Goal: Transaction & Acquisition: Purchase product/service

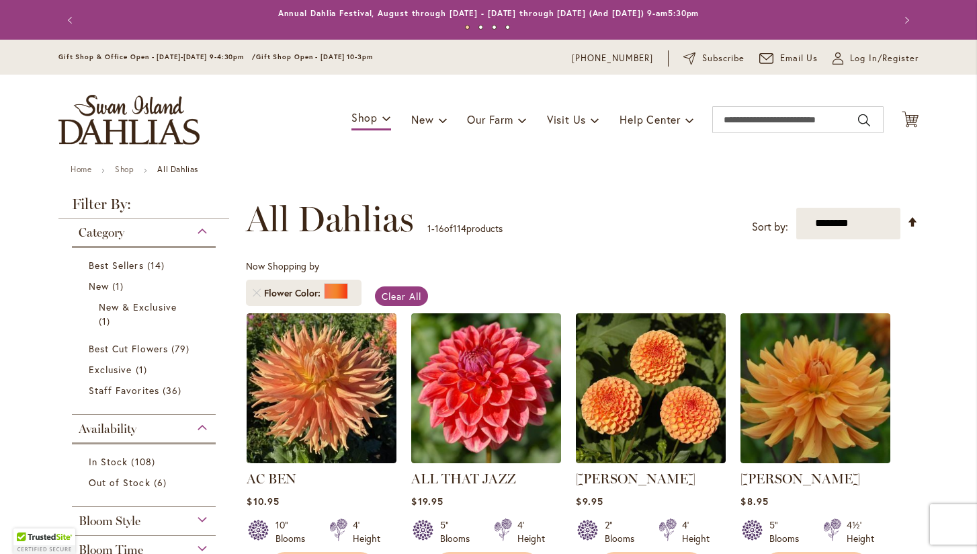
scroll to position [19, 0]
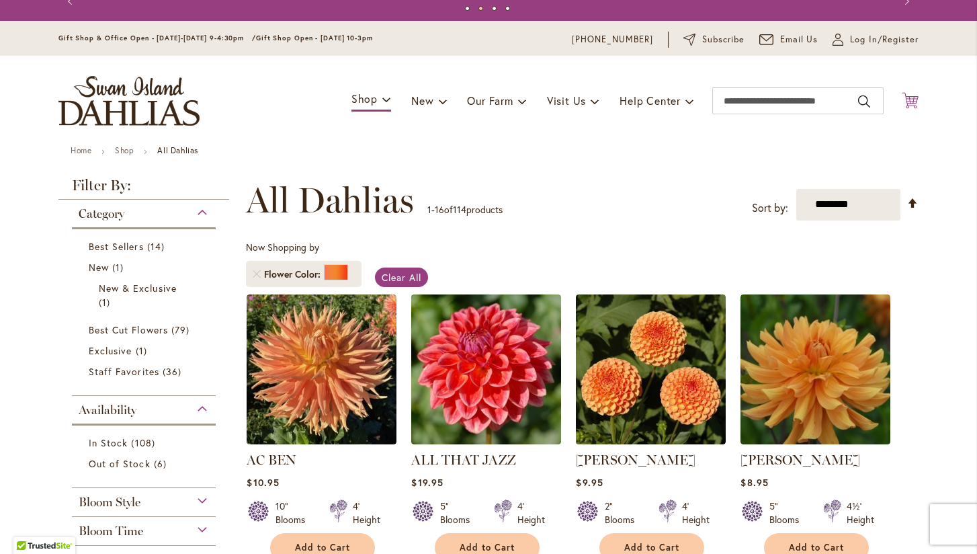
click at [910, 97] on icon "Cart .cls-1 { fill: #231f20; }" at bounding box center [910, 100] width 17 height 17
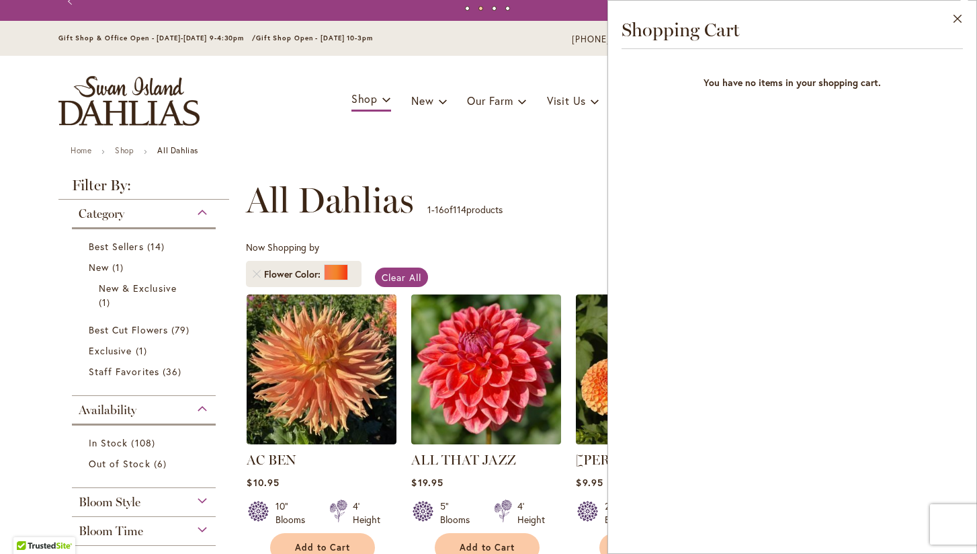
click at [538, 180] on div "**********" at bounding box center [582, 200] width 673 height 40
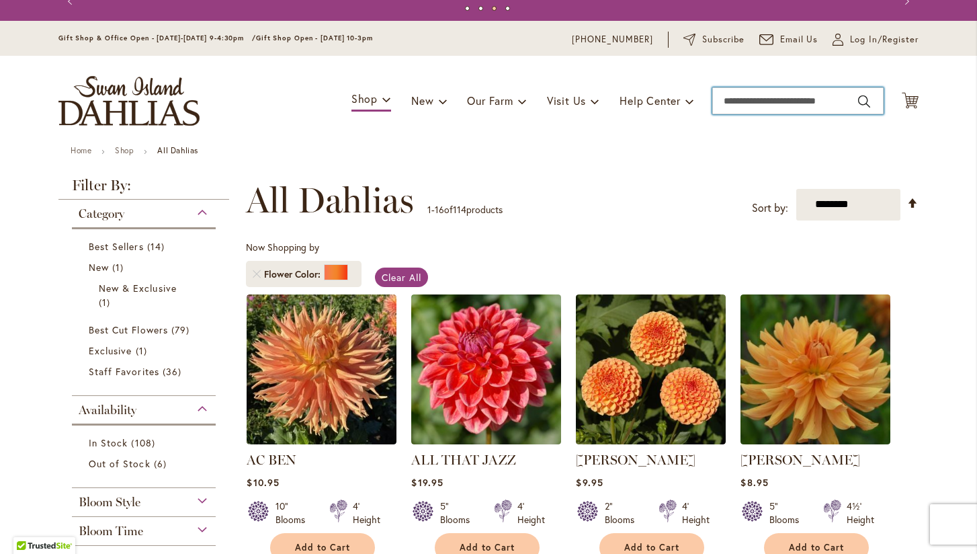
click at [726, 100] on input "Search" at bounding box center [797, 100] width 171 height 27
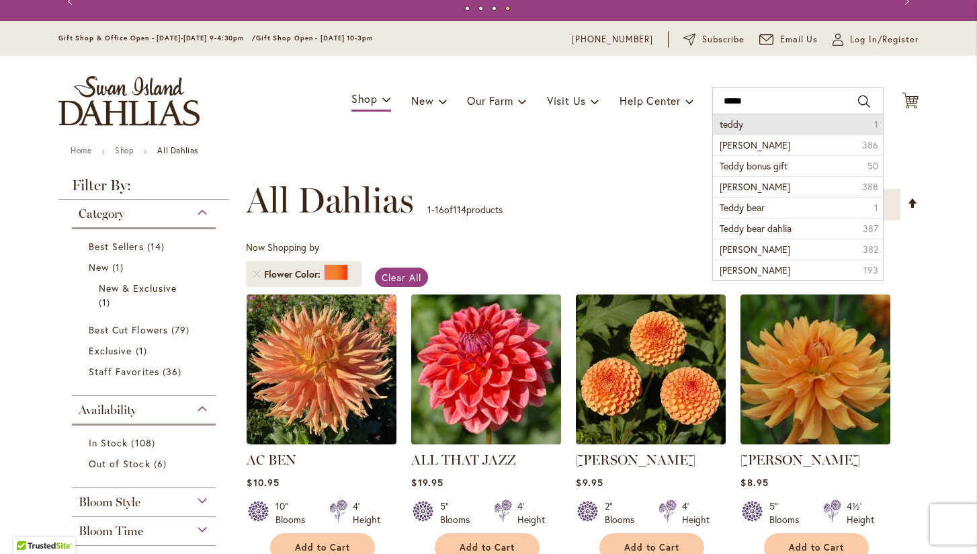
click at [736, 120] on span "teddy" at bounding box center [732, 124] width 24 height 13
type input "*****"
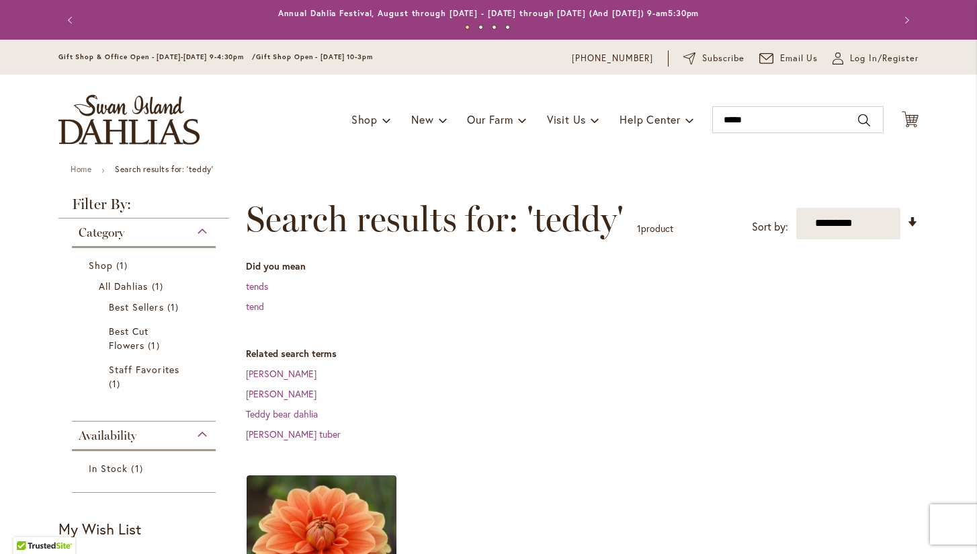
click at [446, 371] on dd "teddy dahlia" at bounding box center [582, 373] width 673 height 13
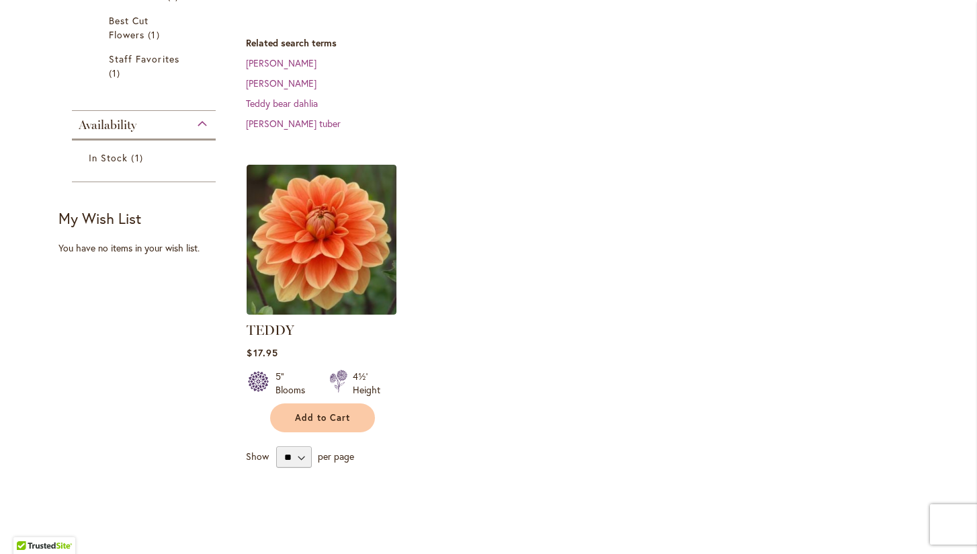
scroll to position [328, 0]
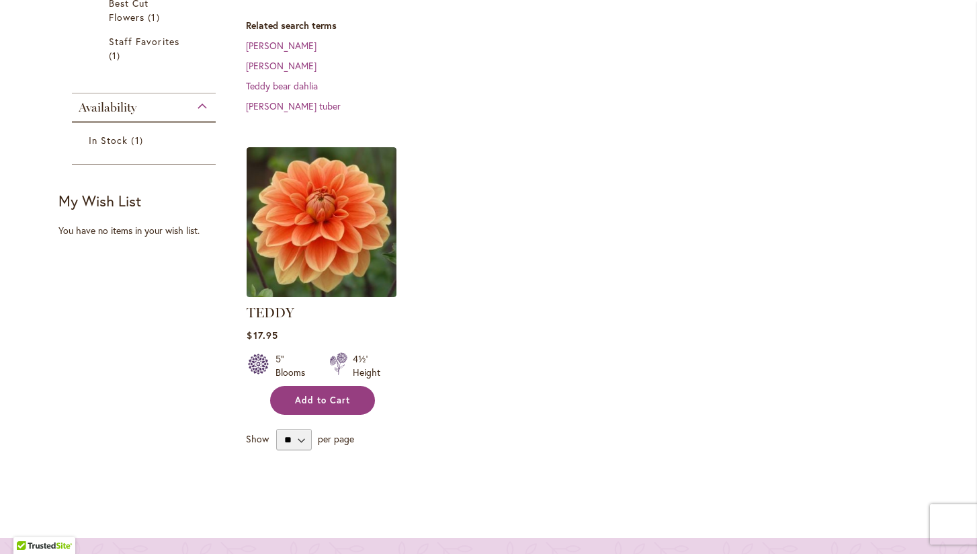
click at [320, 398] on span "Add to Cart" at bounding box center [322, 399] width 55 height 11
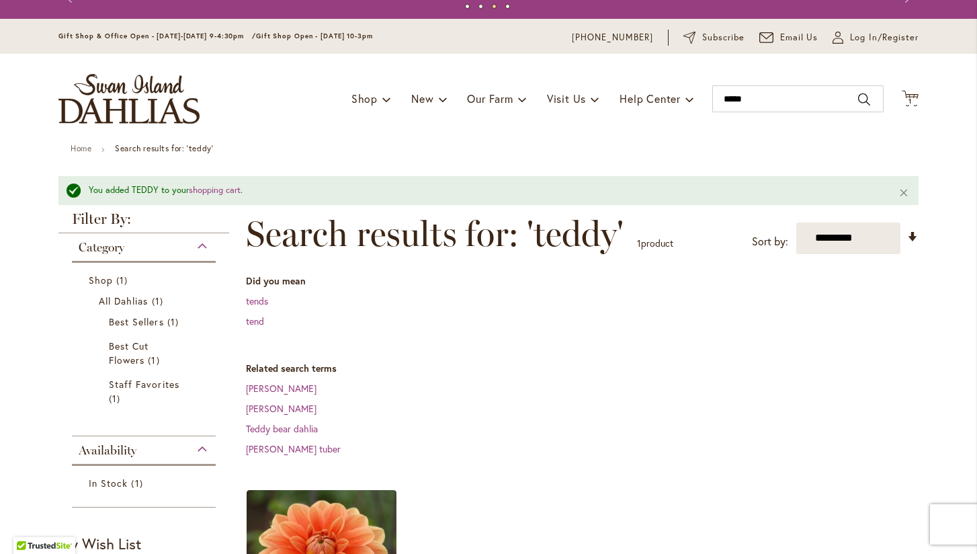
scroll to position [0, 0]
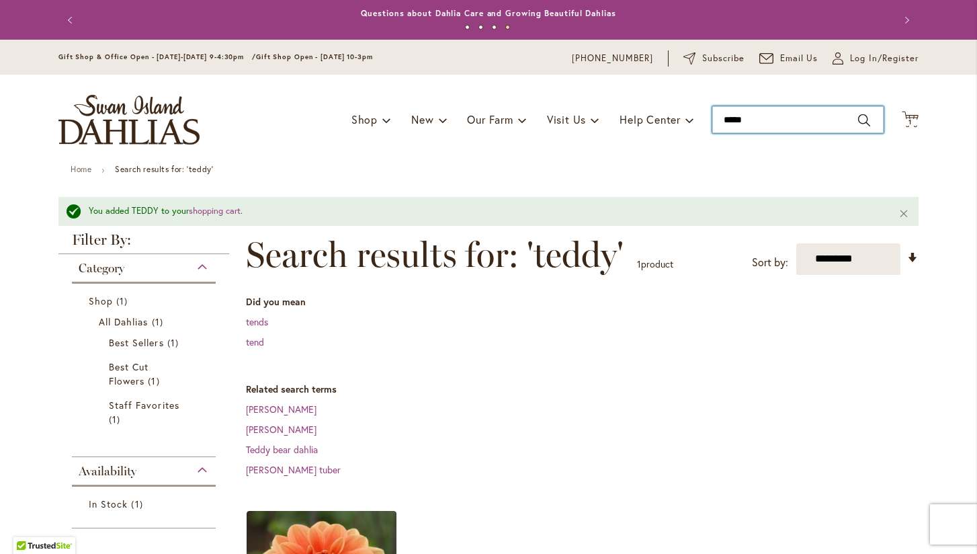
click at [773, 121] on input "*****" at bounding box center [797, 119] width 171 height 27
type input "*"
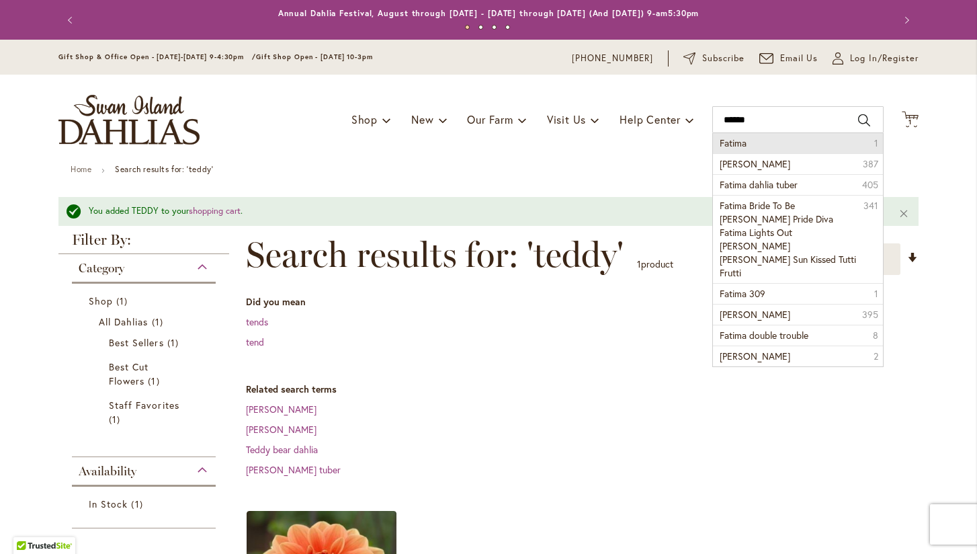
click at [756, 140] on li "Fatima 1" at bounding box center [798, 143] width 170 height 20
type input "******"
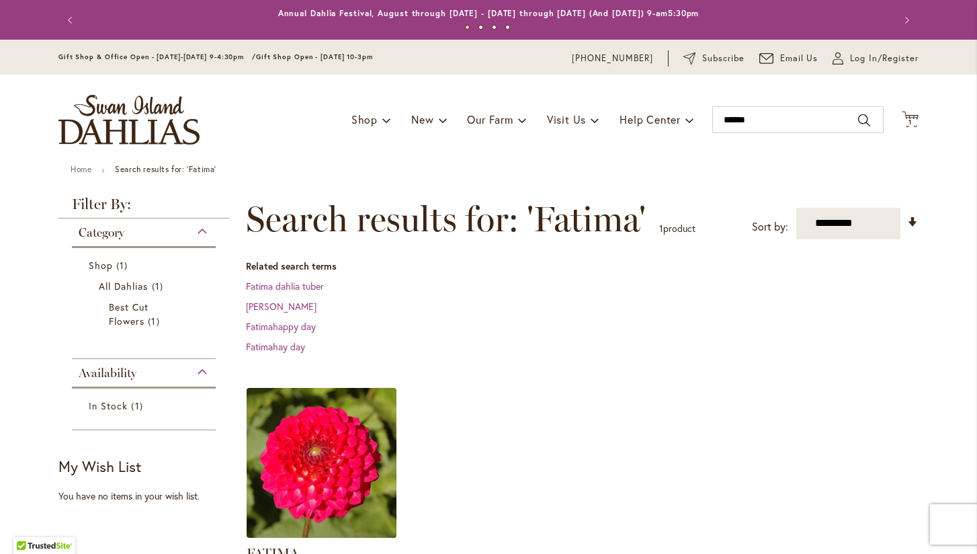
click at [331, 479] on img at bounding box center [321, 462] width 157 height 157
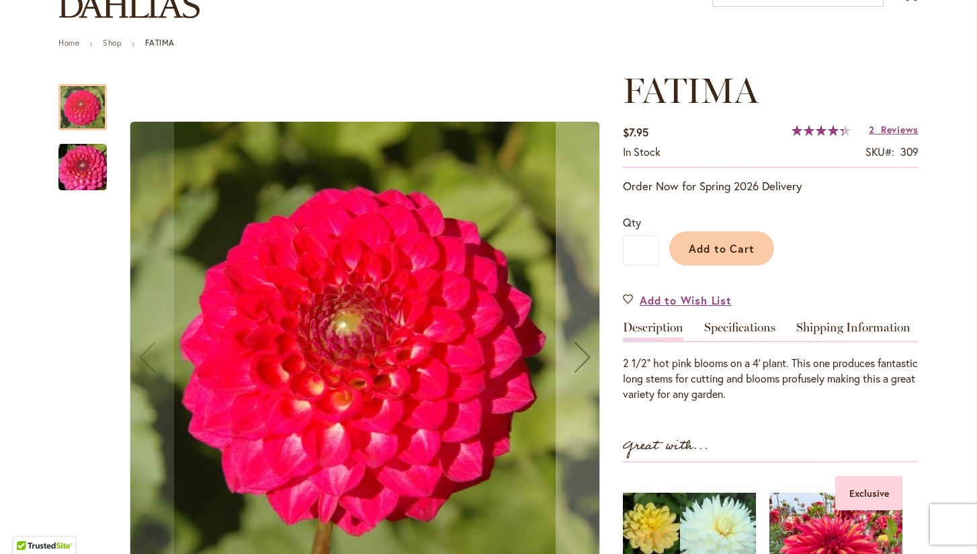
scroll to position [138, 0]
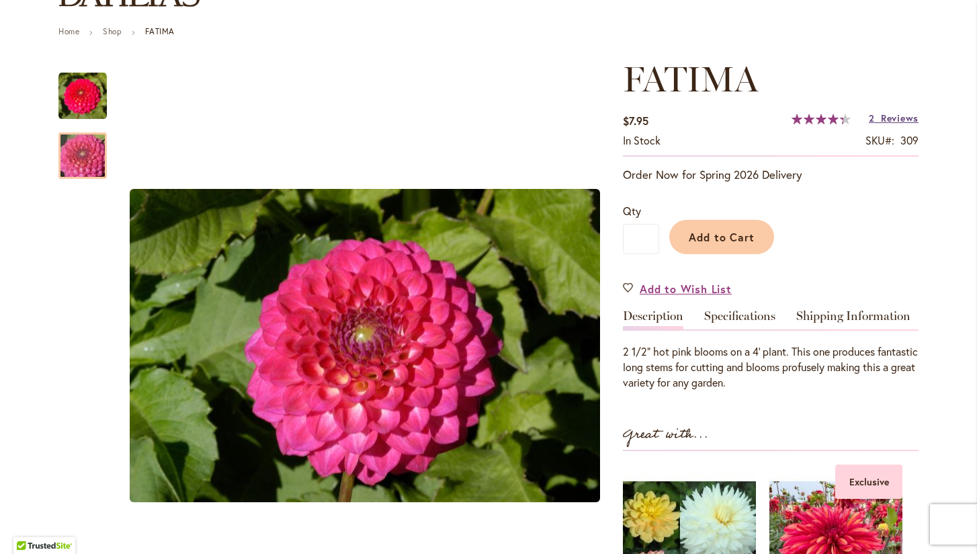
click at [890, 115] on span "Reviews" at bounding box center [900, 118] width 38 height 13
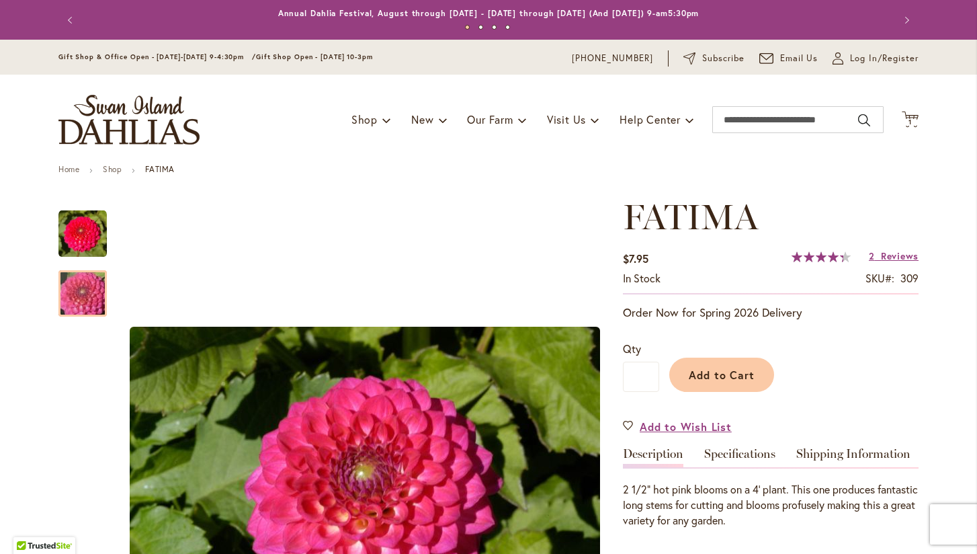
scroll to position [0, 0]
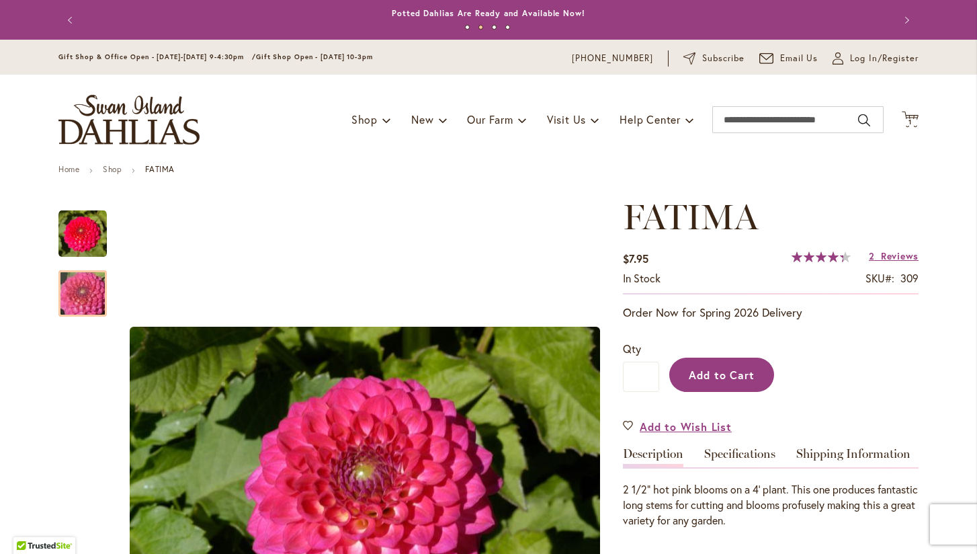
click at [725, 371] on span "Add to Cart" at bounding box center [722, 375] width 67 height 14
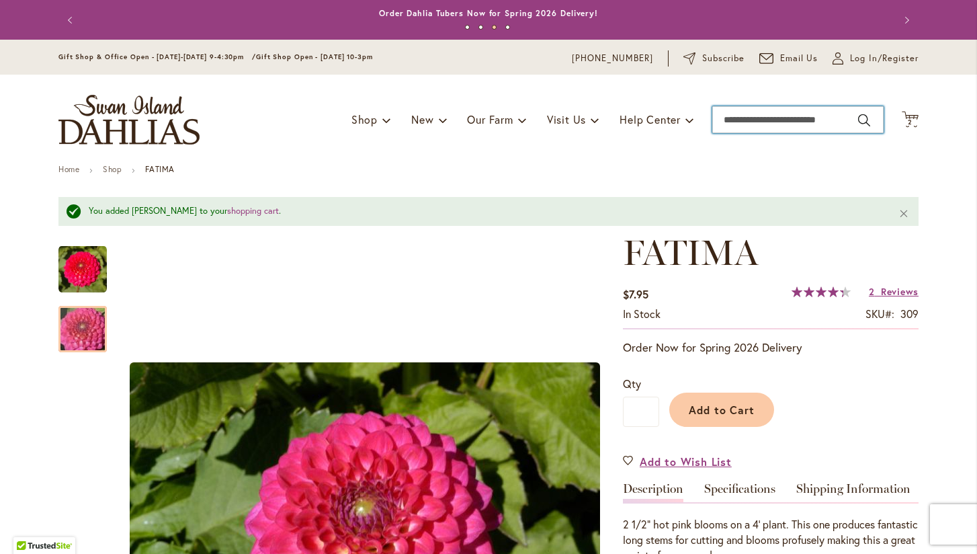
click at [847, 116] on input "Search" at bounding box center [797, 119] width 171 height 27
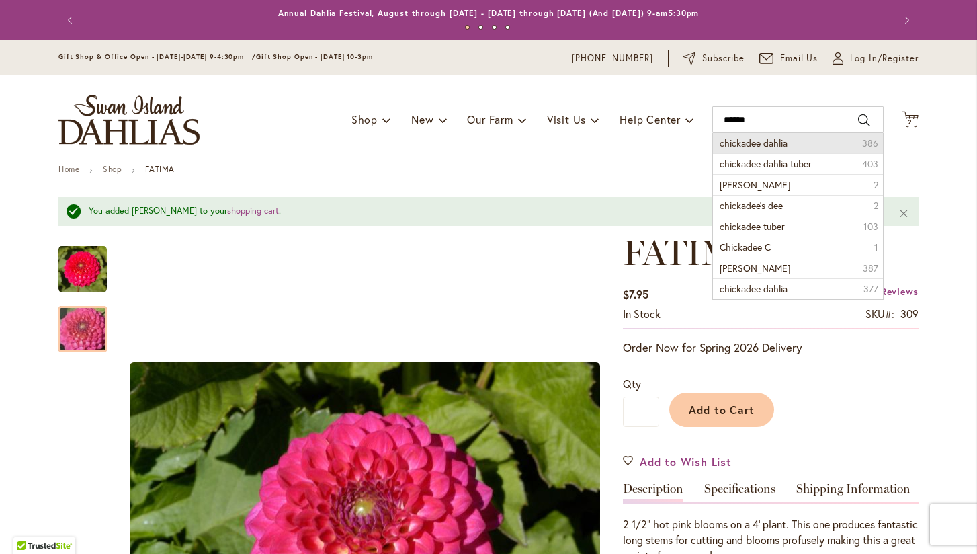
click at [828, 139] on li "chickadee dahlia 386" at bounding box center [798, 143] width 170 height 20
type input "**********"
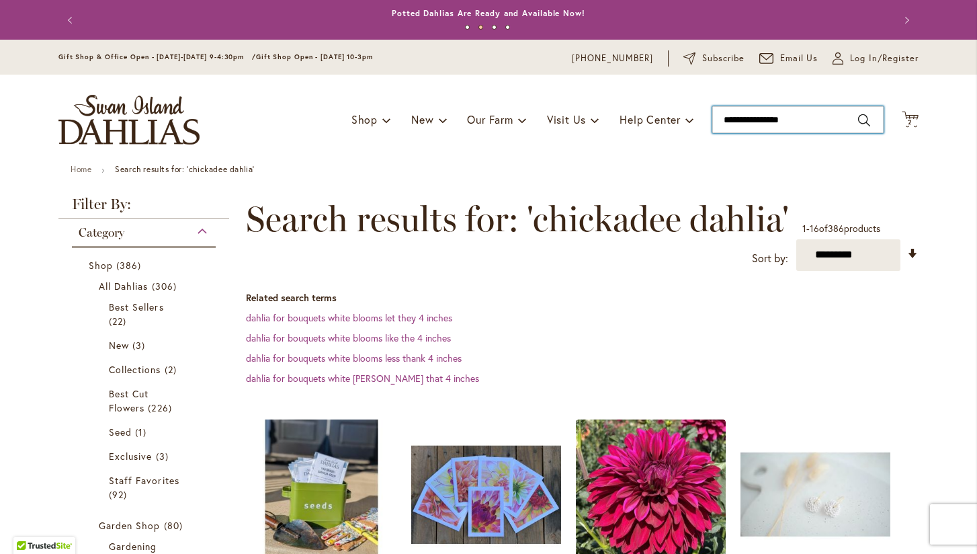
click at [812, 120] on input "**********" at bounding box center [797, 119] width 171 height 27
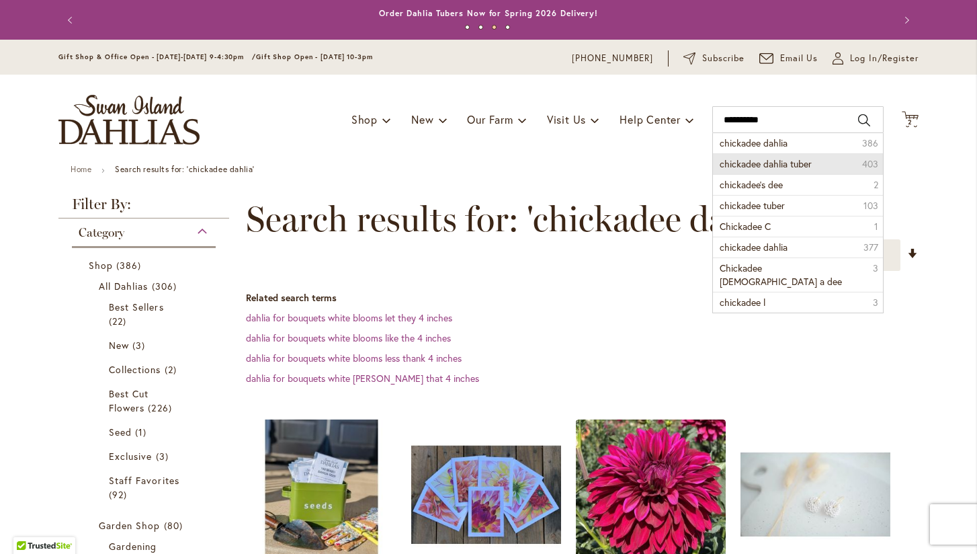
click at [798, 159] on span "chickadee dahlia tuber" at bounding box center [766, 163] width 92 height 13
type input "**********"
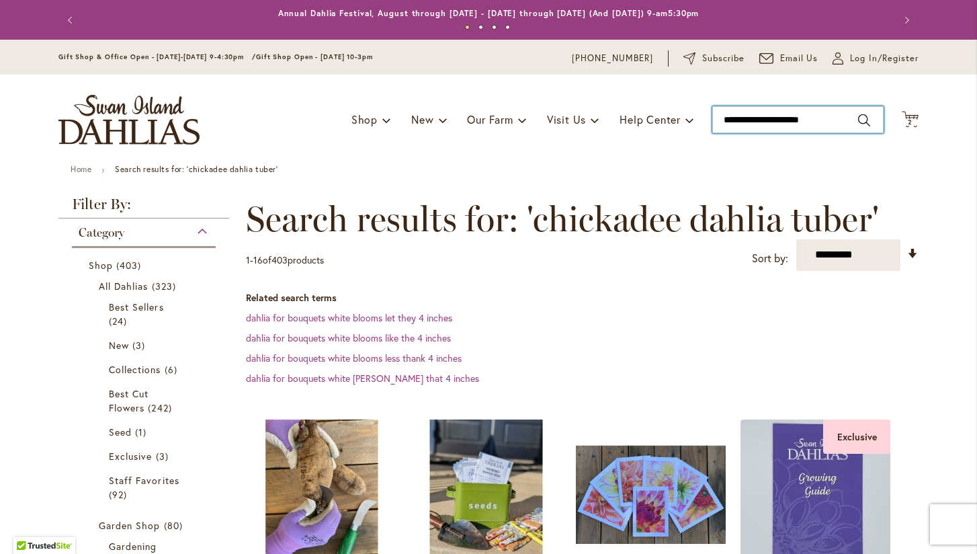
click at [833, 120] on input "**********" at bounding box center [797, 119] width 171 height 27
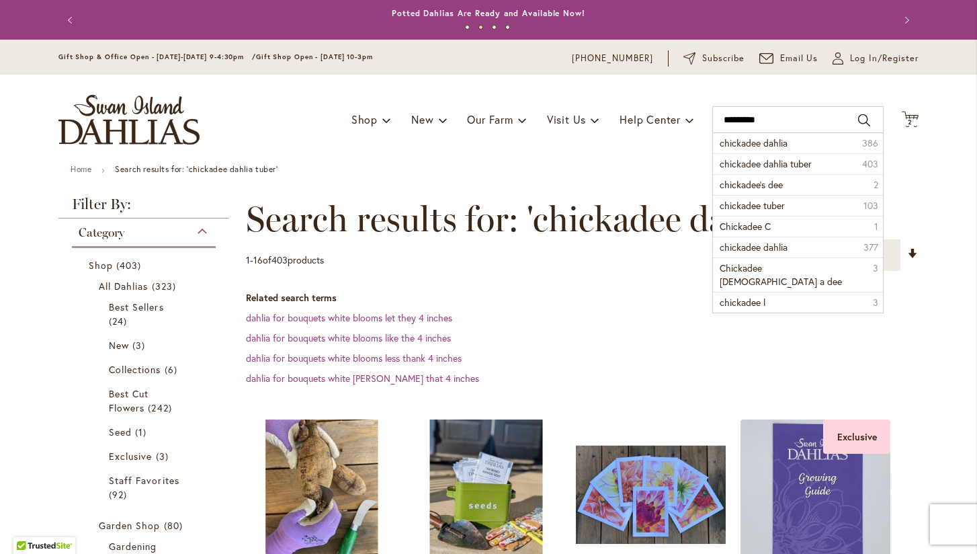
click at [866, 116] on button "Search" at bounding box center [864, 121] width 12 height 22
type input "*********"
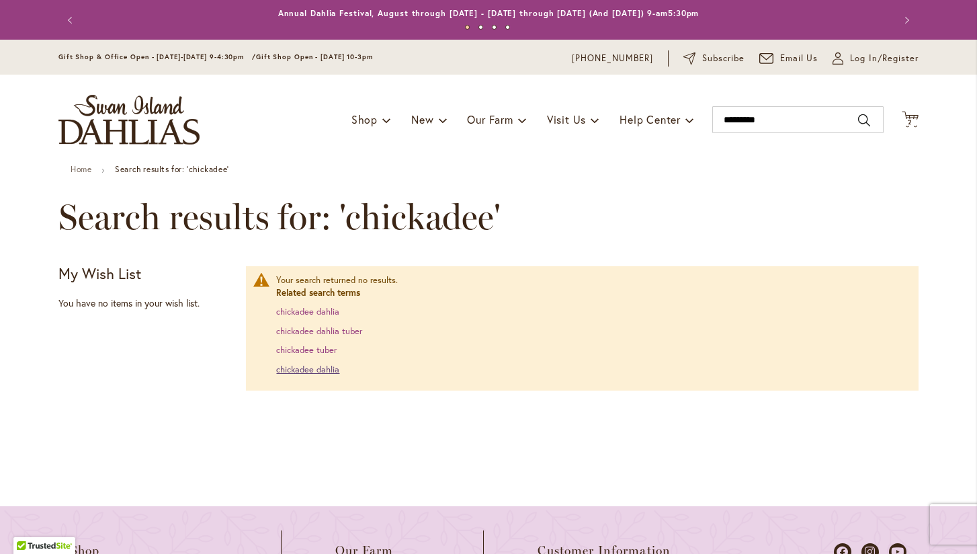
click at [291, 367] on link "chickadee dahlia" at bounding box center [307, 369] width 63 height 11
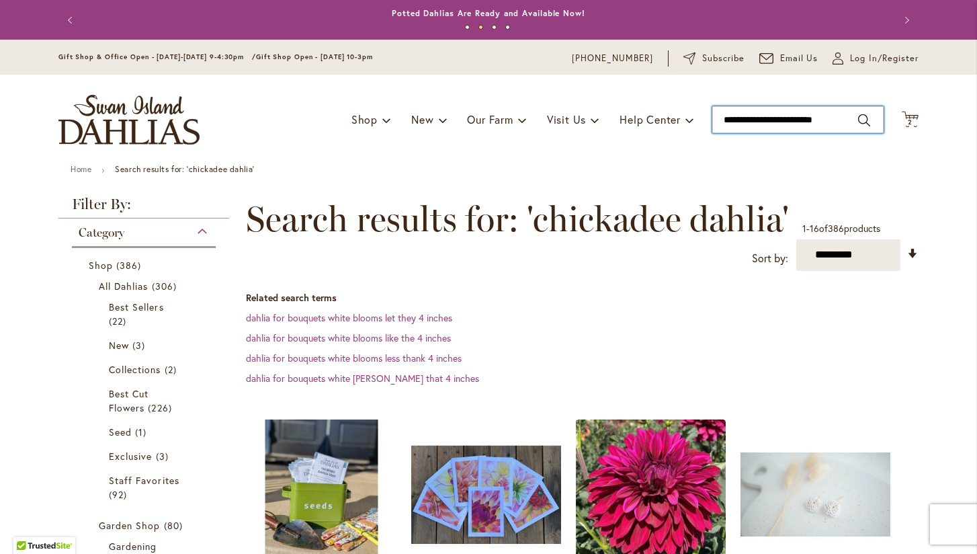
click at [841, 117] on input "**********" at bounding box center [797, 119] width 171 height 27
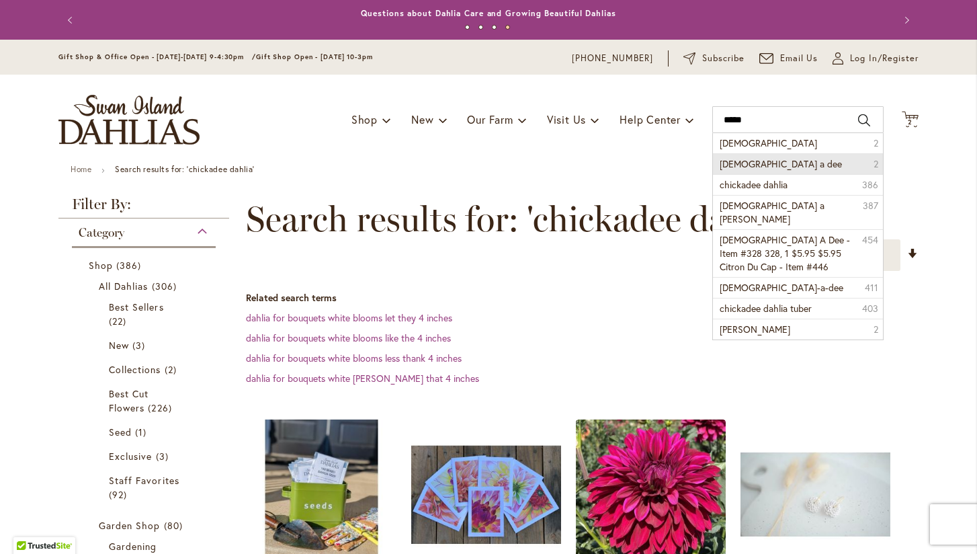
click at [783, 163] on li "chick a dee 2" at bounding box center [798, 163] width 170 height 21
type input "**********"
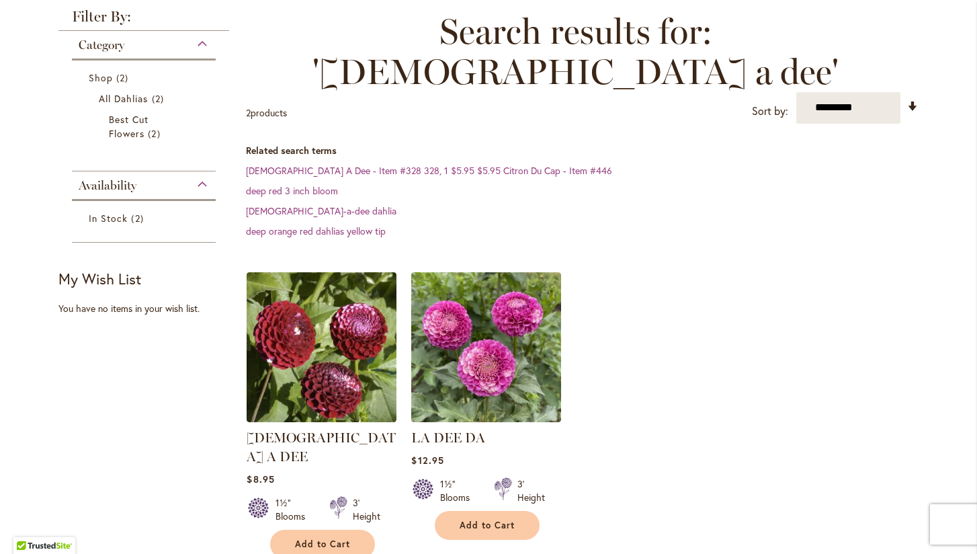
scroll to position [190, 0]
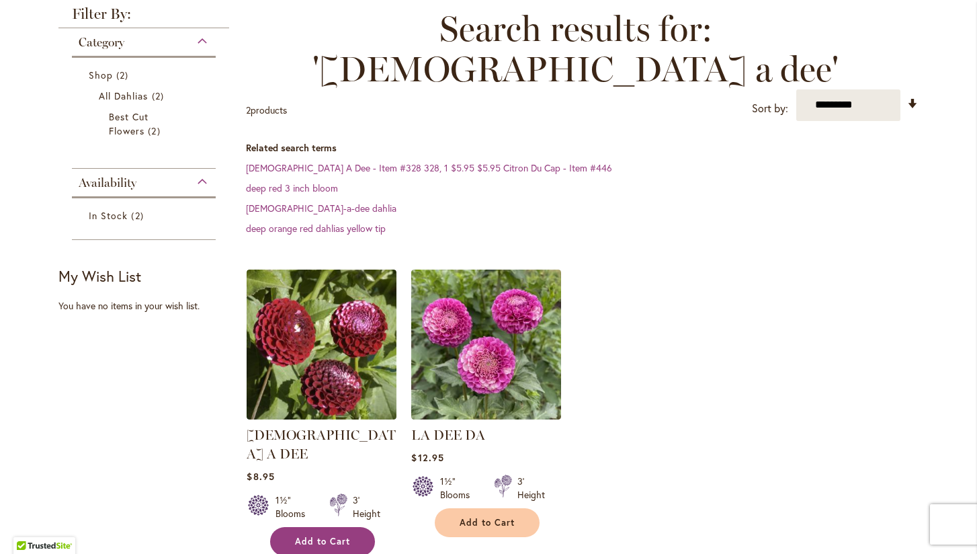
click at [321, 527] on button "Add to Cart" at bounding box center [322, 541] width 105 height 29
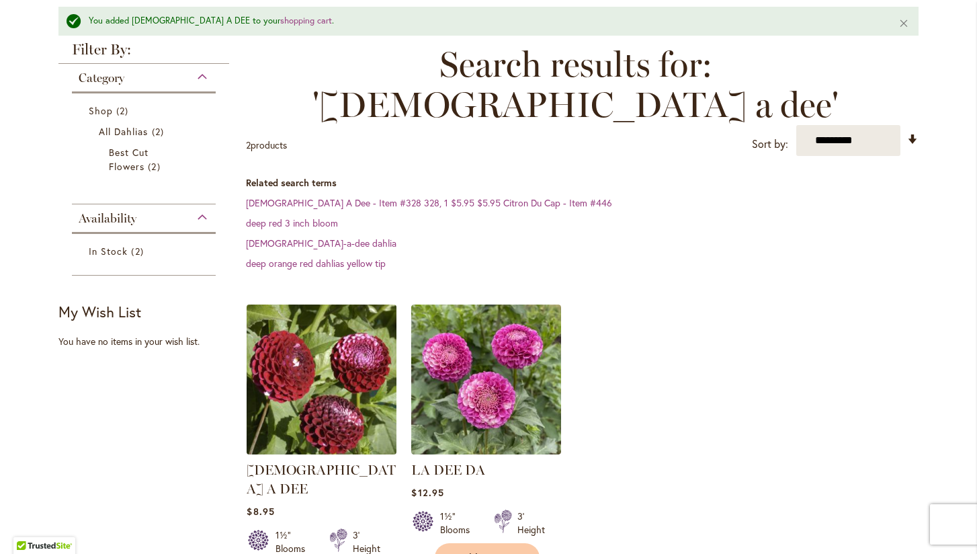
click at [318, 319] on img at bounding box center [321, 379] width 157 height 157
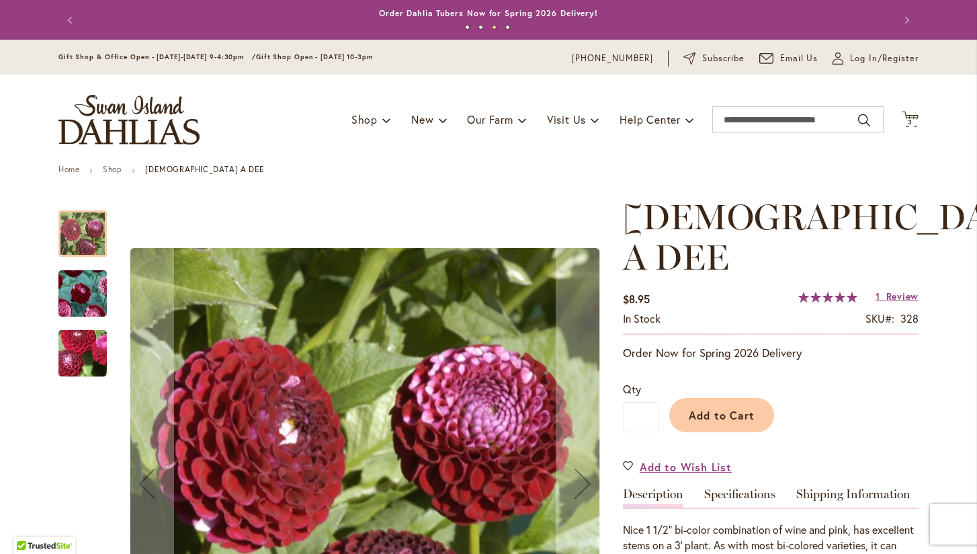
scroll to position [196, 0]
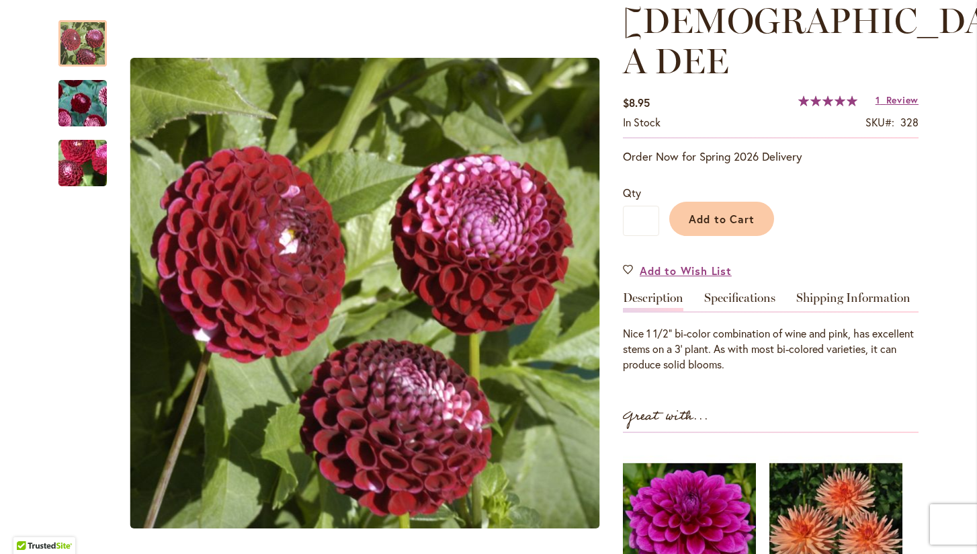
click at [819, 95] on span "100 % of 100" at bounding box center [827, 100] width 59 height 11
click at [899, 93] on span "Review" at bounding box center [902, 99] width 32 height 13
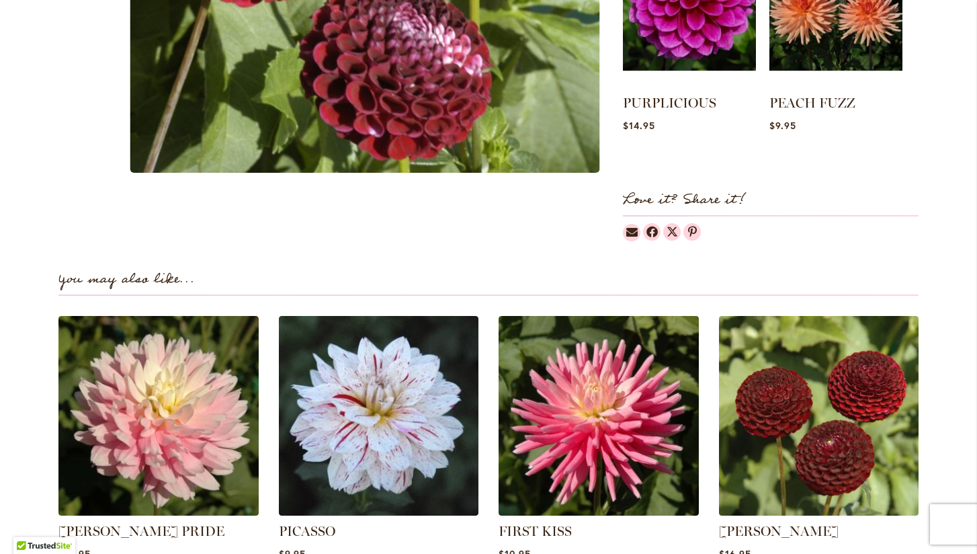
scroll to position [720, 0]
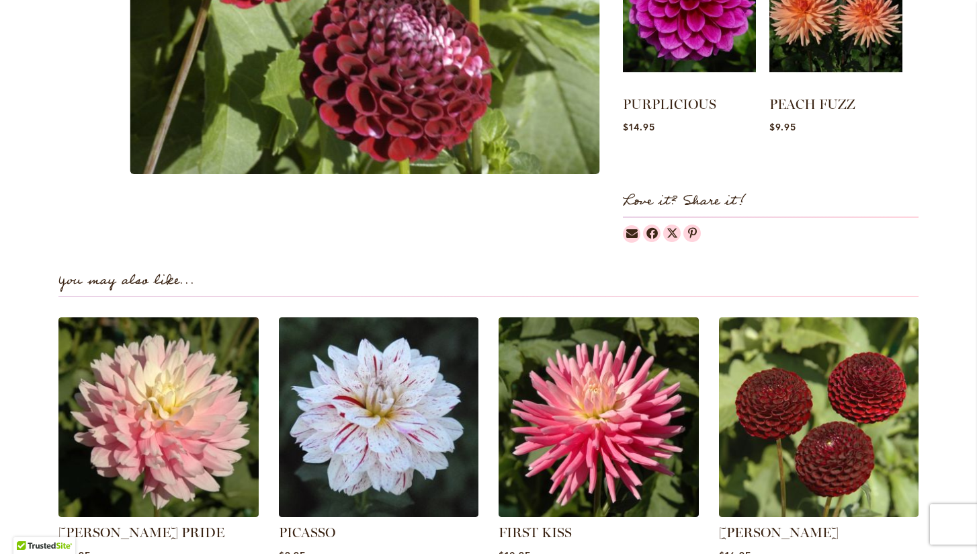
click at [597, 259] on div "You may also like... CHILSON'S PRIDE $10.95" at bounding box center [488, 430] width 860 height 349
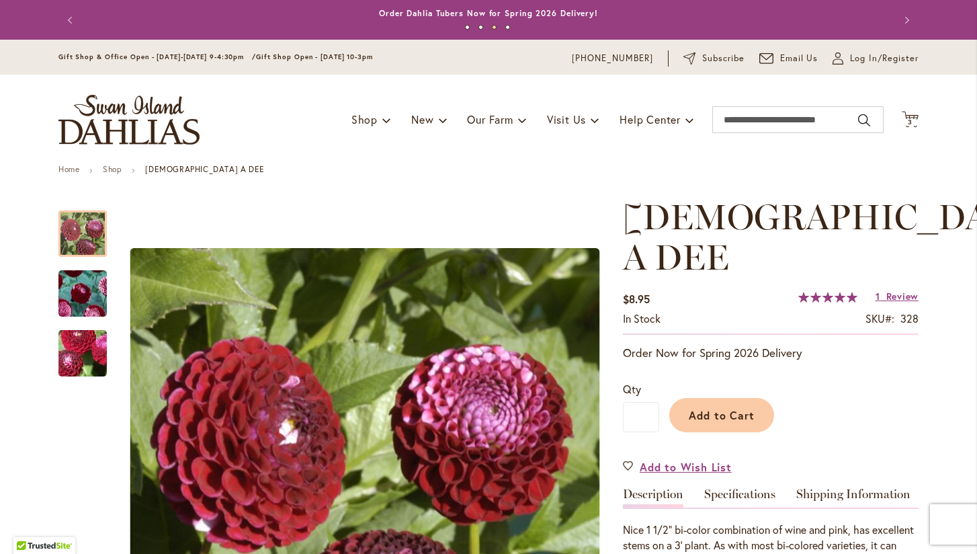
scroll to position [0, 0]
click at [841, 122] on input "Search" at bounding box center [797, 119] width 171 height 27
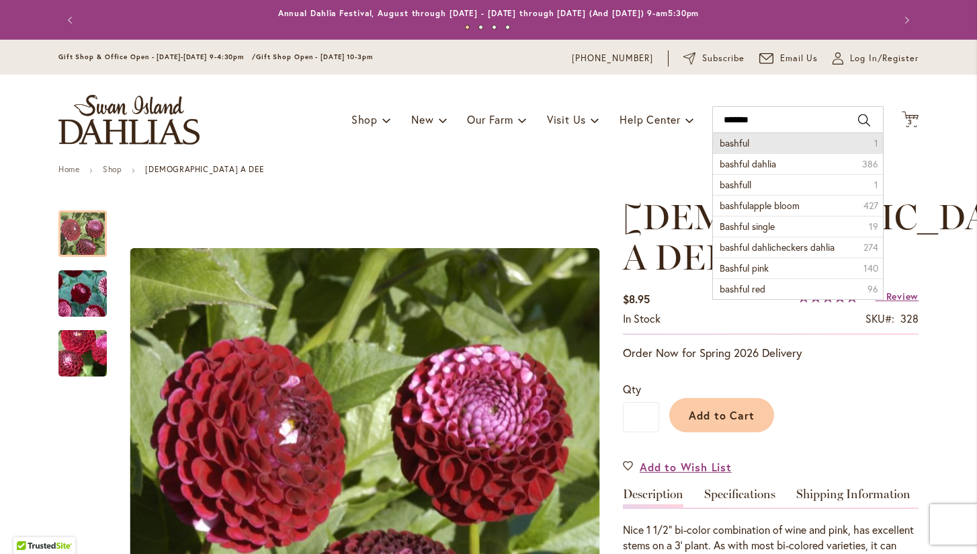
click at [783, 140] on li "bashful 1" at bounding box center [798, 143] width 170 height 20
type input "*******"
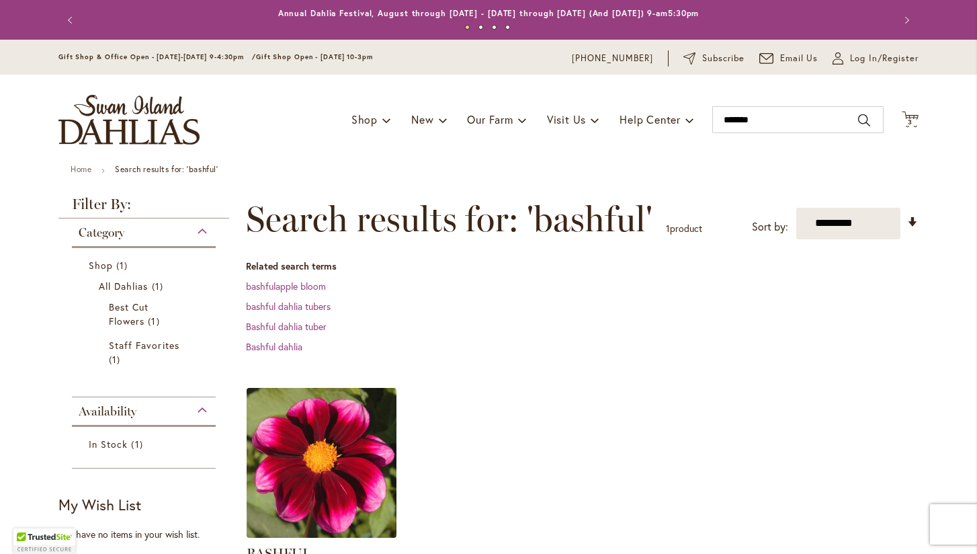
click at [341, 444] on img at bounding box center [321, 462] width 157 height 157
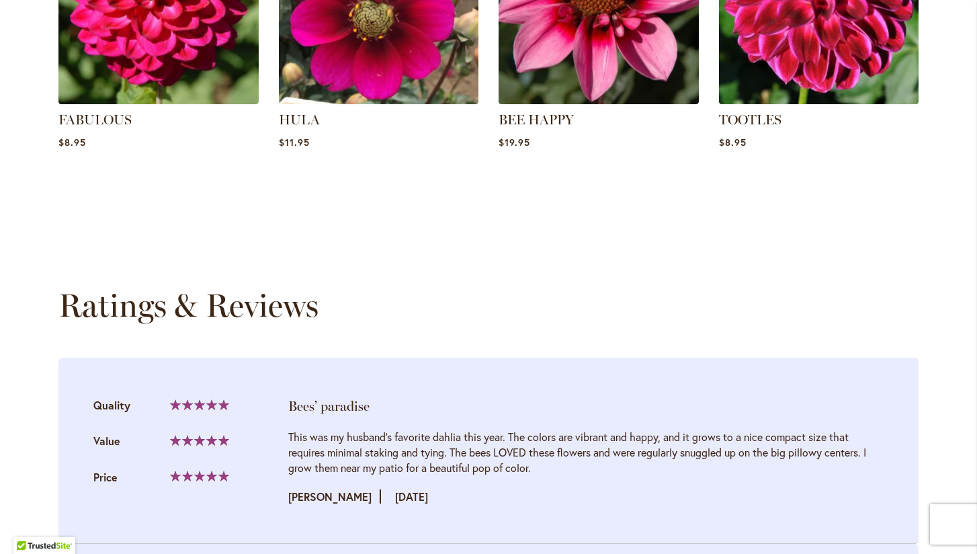
scroll to position [1143, 0]
click at [414, 428] on div "This was my husband’s favorite dahlia this year. The colors are vibrant and hap…" at bounding box center [585, 451] width 595 height 46
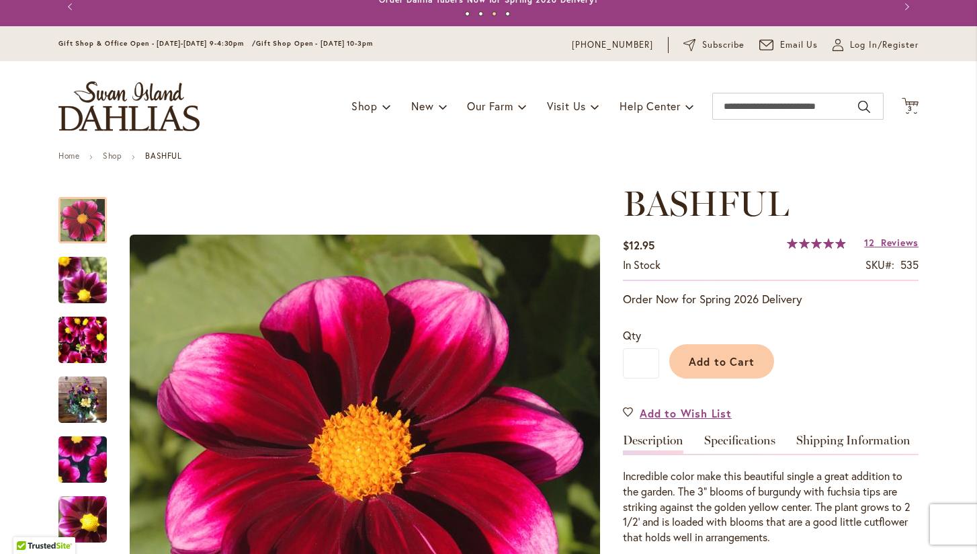
scroll to position [5, 0]
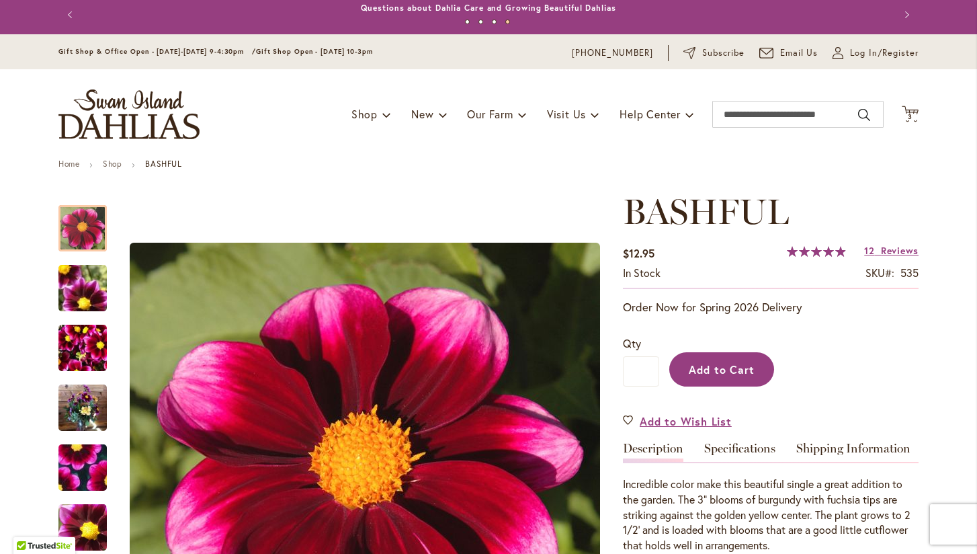
click at [720, 370] on span "Add to Cart" at bounding box center [722, 369] width 67 height 14
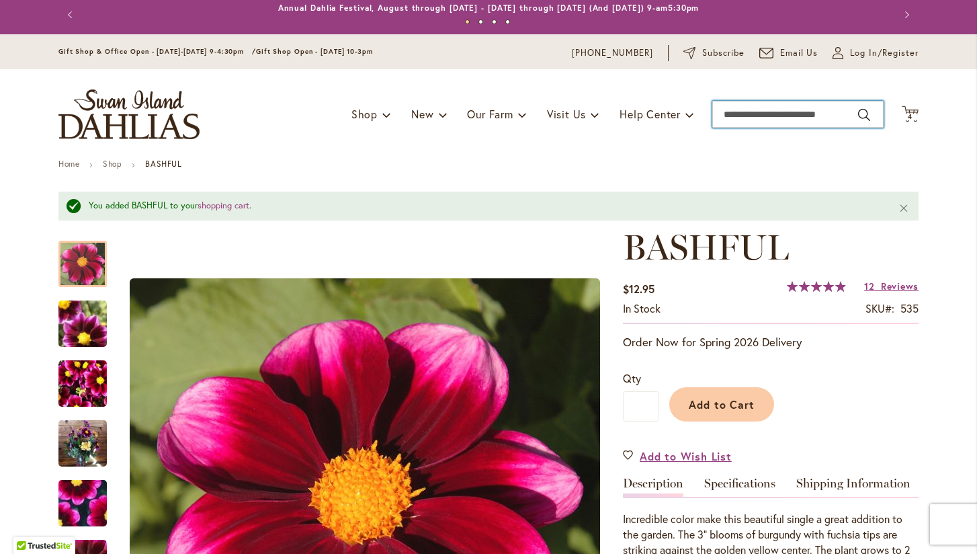
click at [821, 109] on input "Search" at bounding box center [797, 114] width 171 height 27
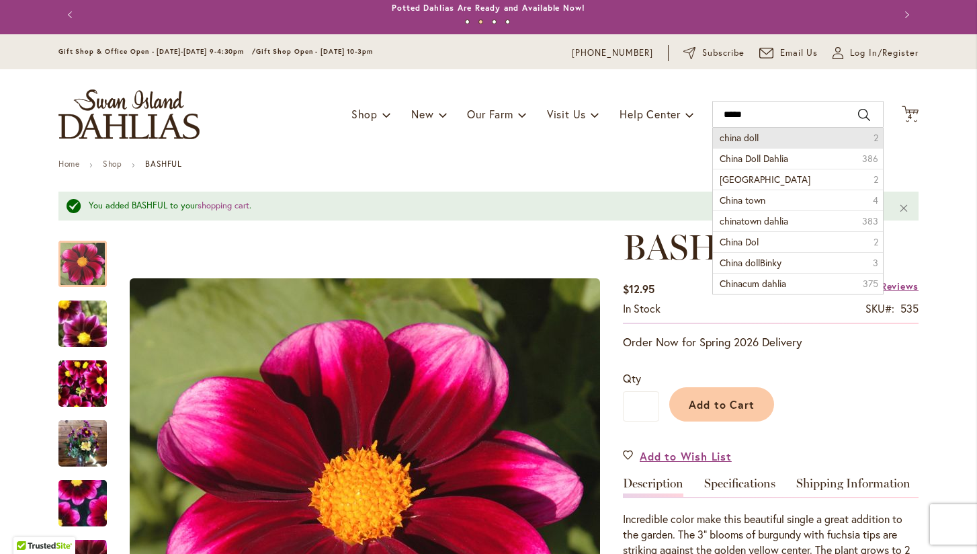
click at [792, 136] on li "china doll 2" at bounding box center [798, 138] width 170 height 20
type input "**********"
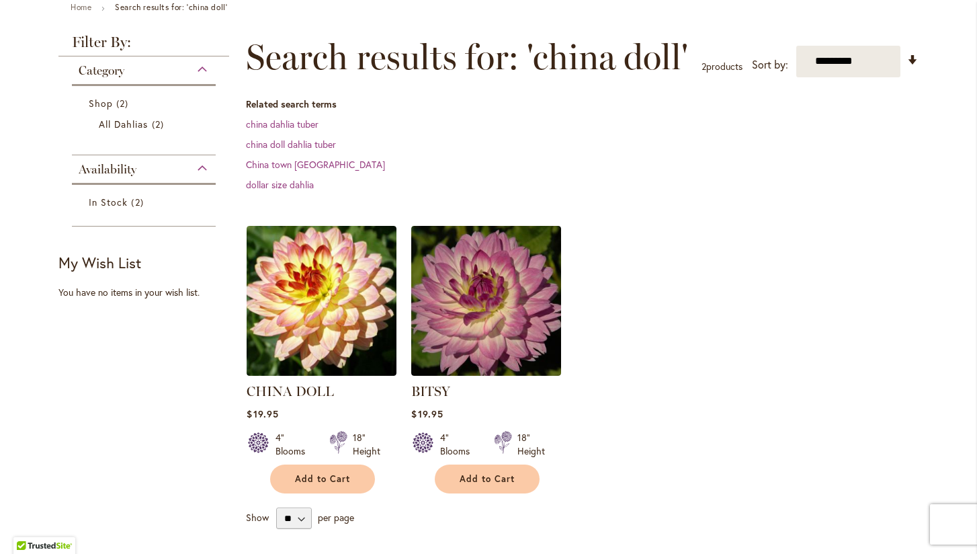
scroll to position [175, 0]
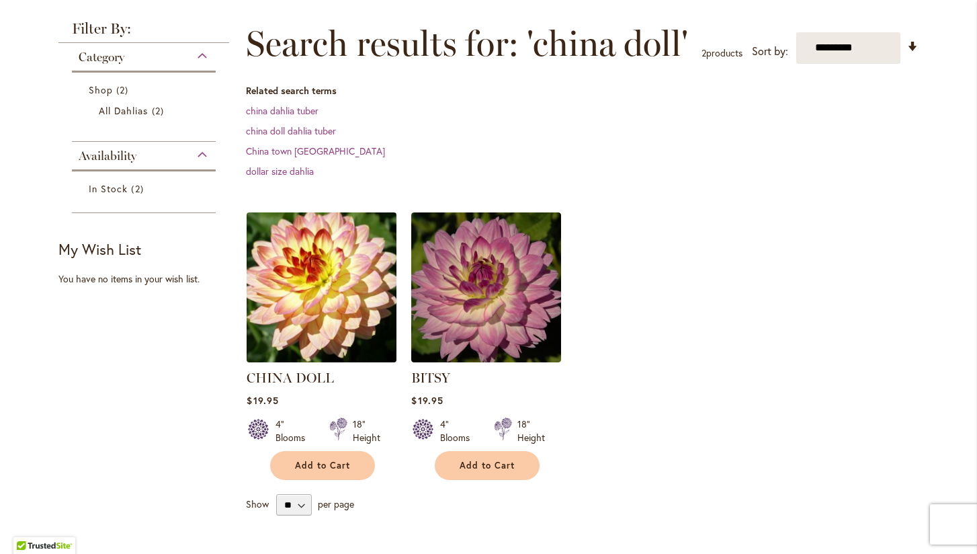
click at [321, 286] on img at bounding box center [321, 286] width 157 height 157
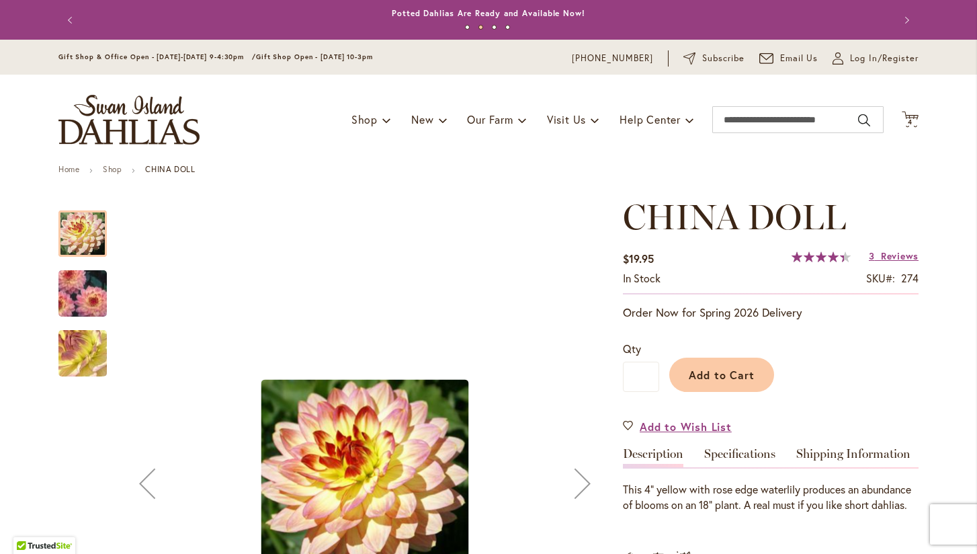
scroll to position [22, 0]
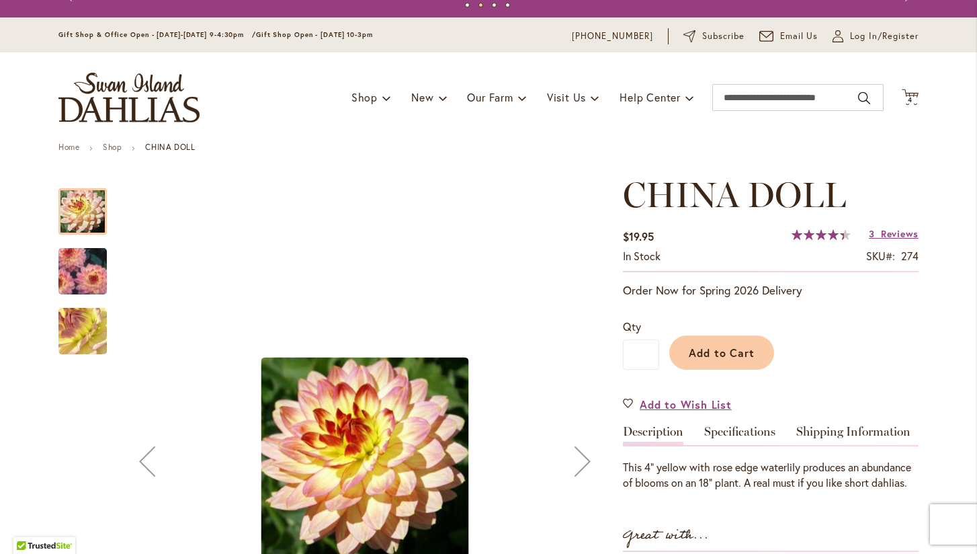
click at [91, 261] on img "CHINA DOLL" at bounding box center [82, 271] width 97 height 69
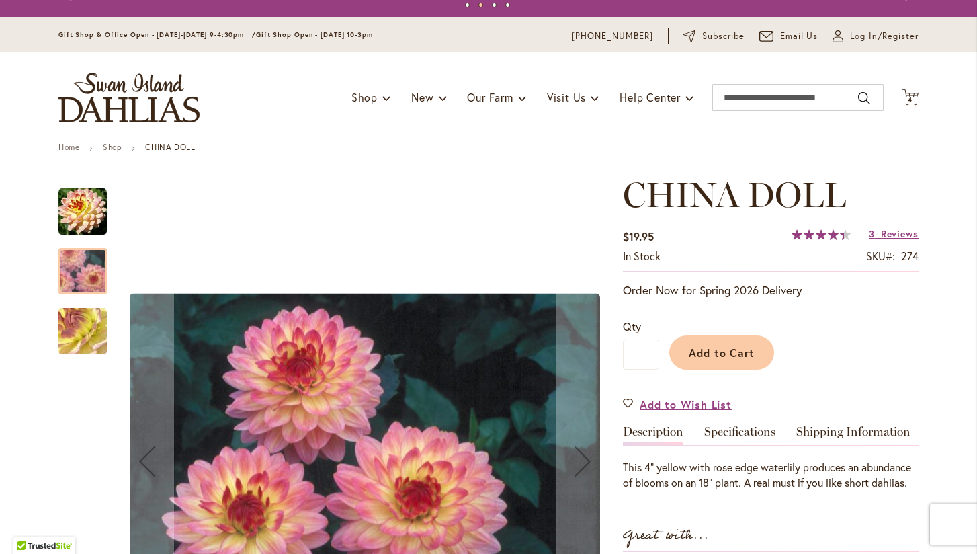
click at [73, 320] on img "CHINA DOLL" at bounding box center [82, 331] width 97 height 73
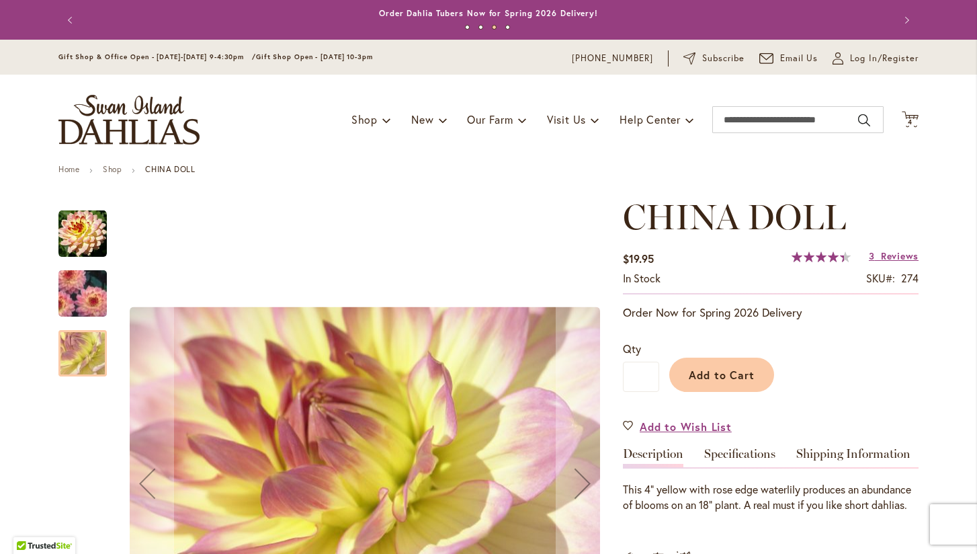
scroll to position [0, 0]
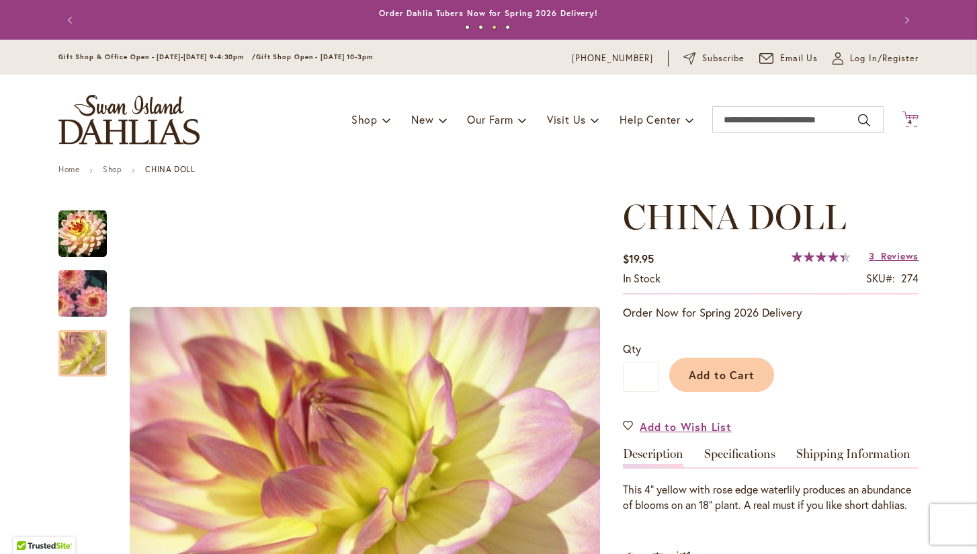
click at [911, 119] on span "4" at bounding box center [910, 122] width 5 height 9
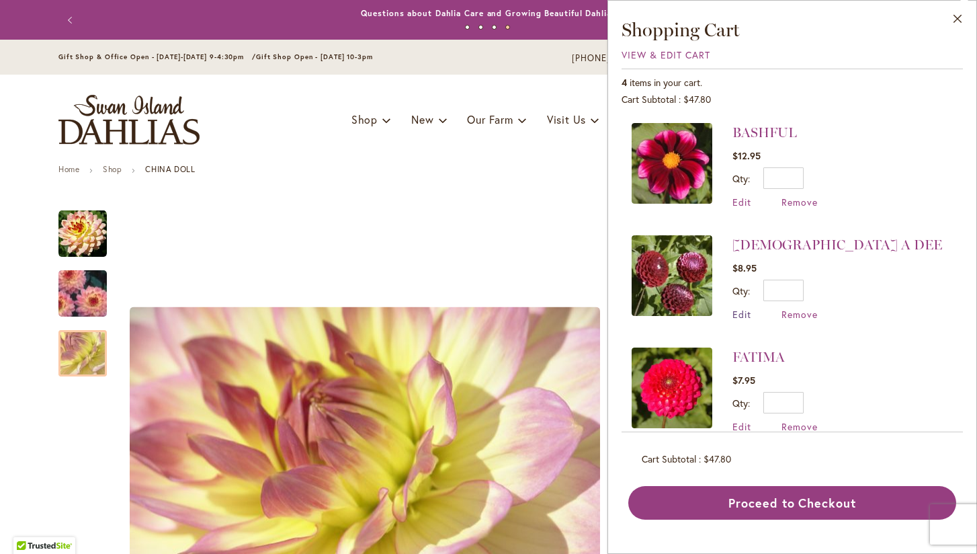
click at [744, 314] on span "Edit" at bounding box center [742, 314] width 19 height 13
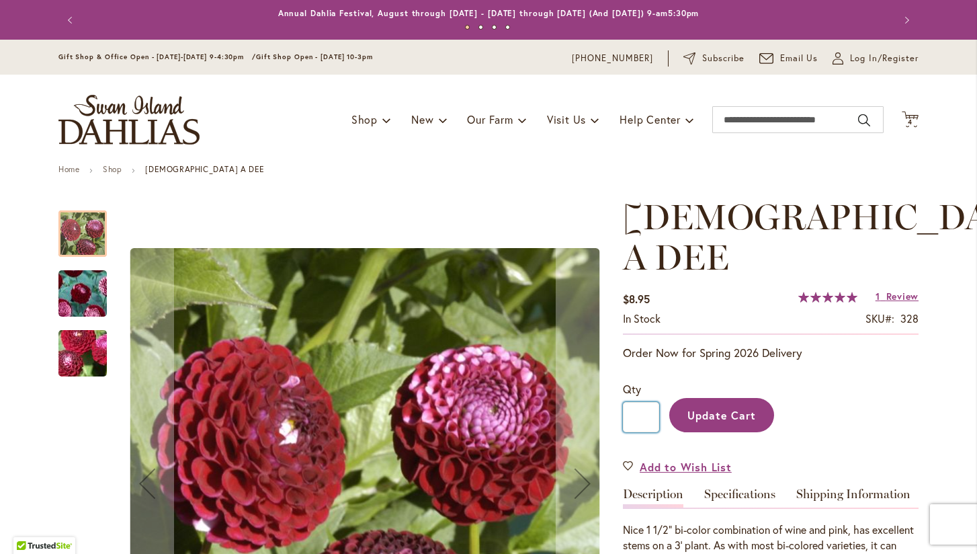
click at [650, 402] on input "*" at bounding box center [641, 417] width 36 height 30
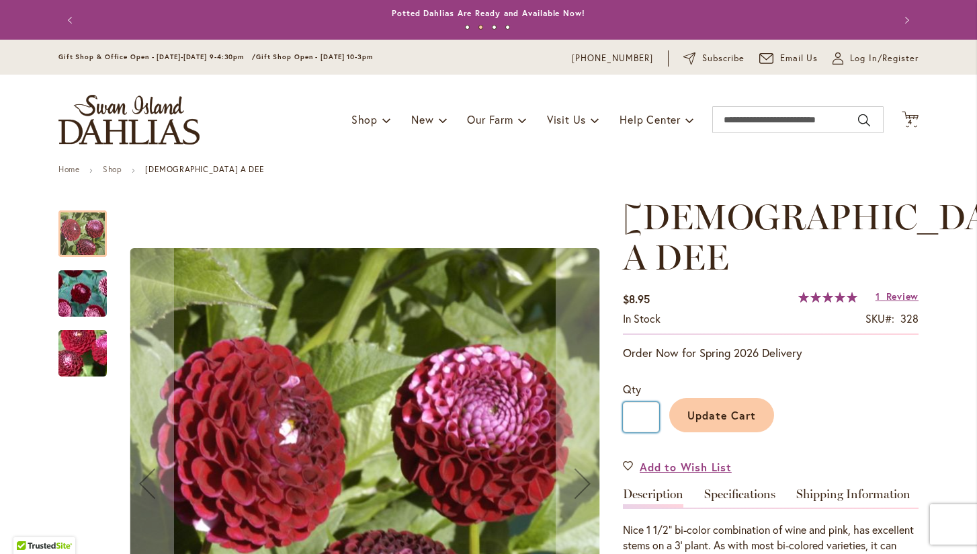
type input "*"
click at [708, 408] on span "Update Cart" at bounding box center [722, 415] width 69 height 14
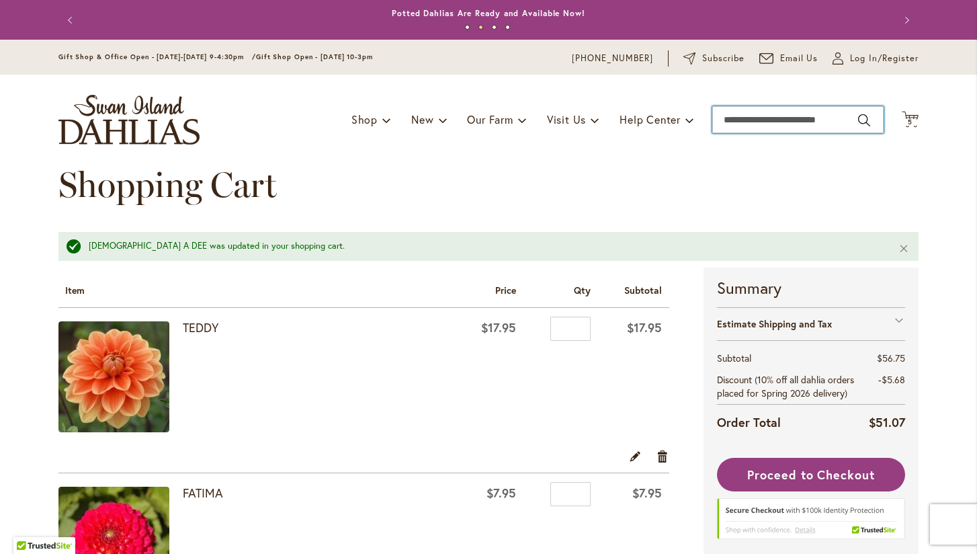
click at [732, 118] on input "Search" at bounding box center [797, 119] width 171 height 27
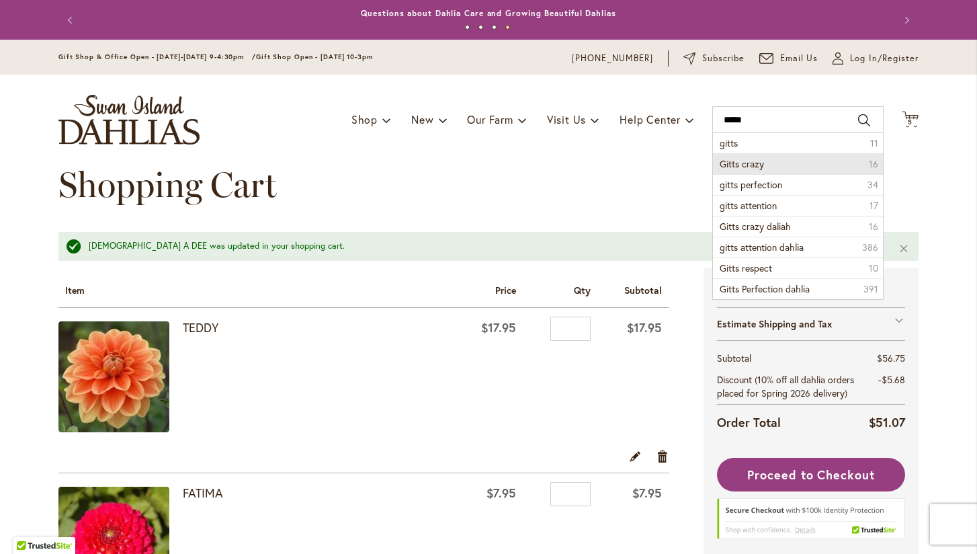
click at [740, 157] on span "Gitts crazy" at bounding box center [742, 163] width 44 height 13
type input "**********"
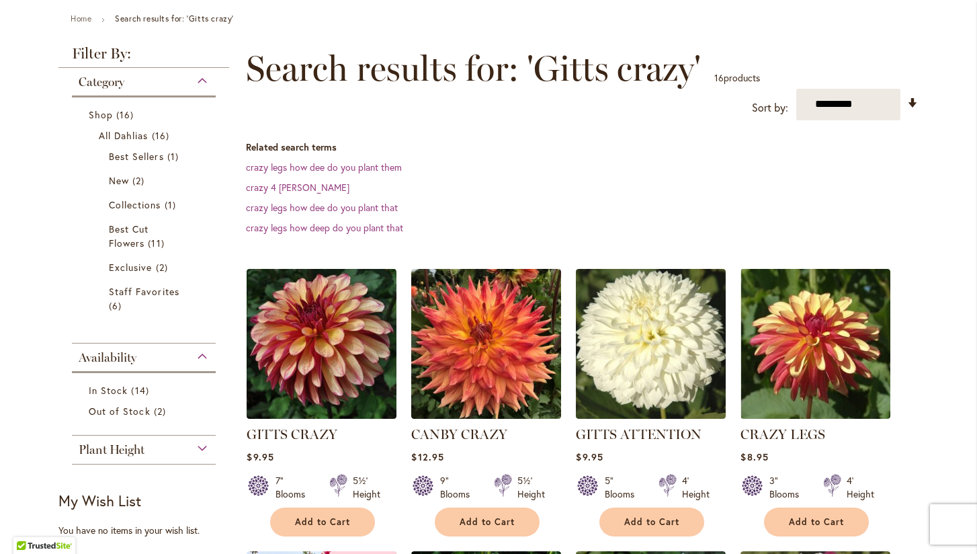
scroll to position [152, 0]
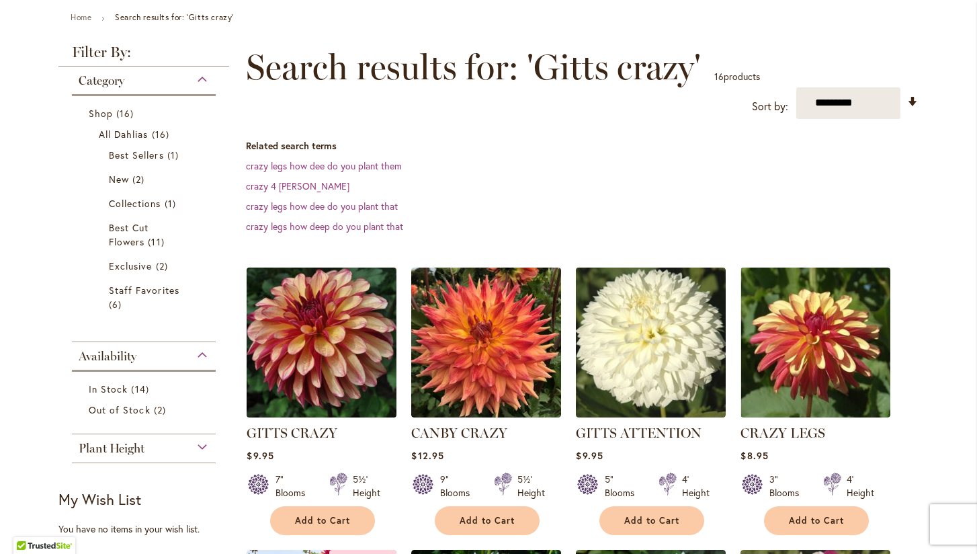
click at [337, 353] on img at bounding box center [321, 341] width 157 height 157
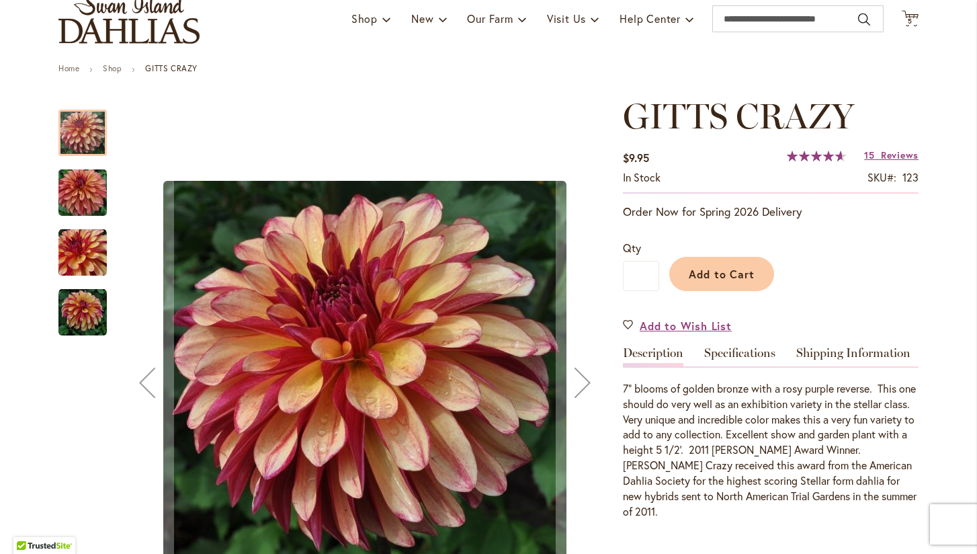
scroll to position [103, 0]
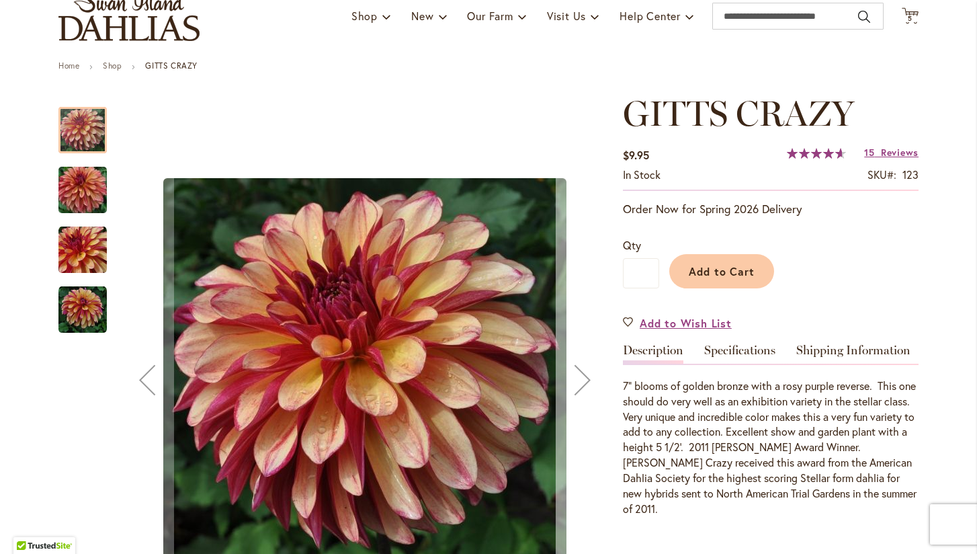
click at [579, 380] on div "Next" at bounding box center [583, 380] width 54 height 54
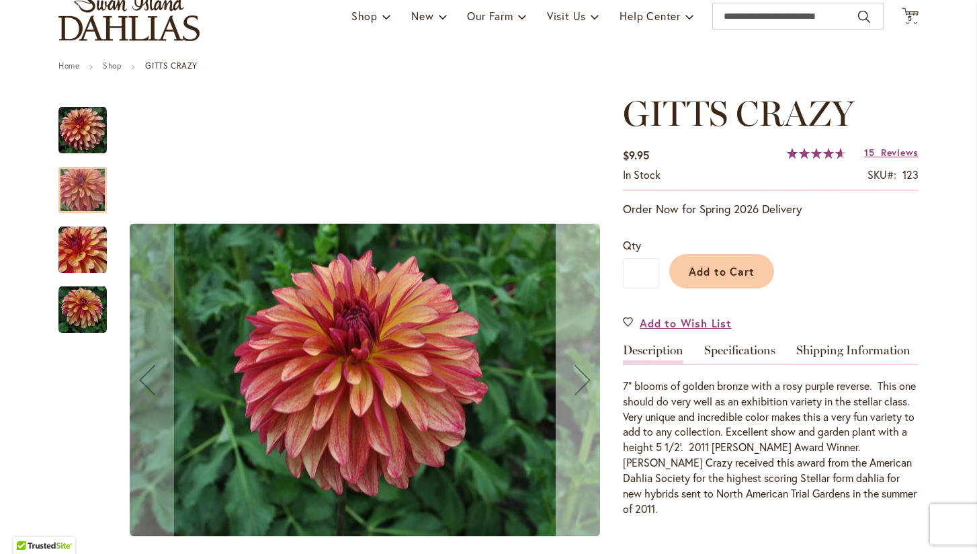
click at [579, 380] on div "Next" at bounding box center [583, 380] width 54 height 54
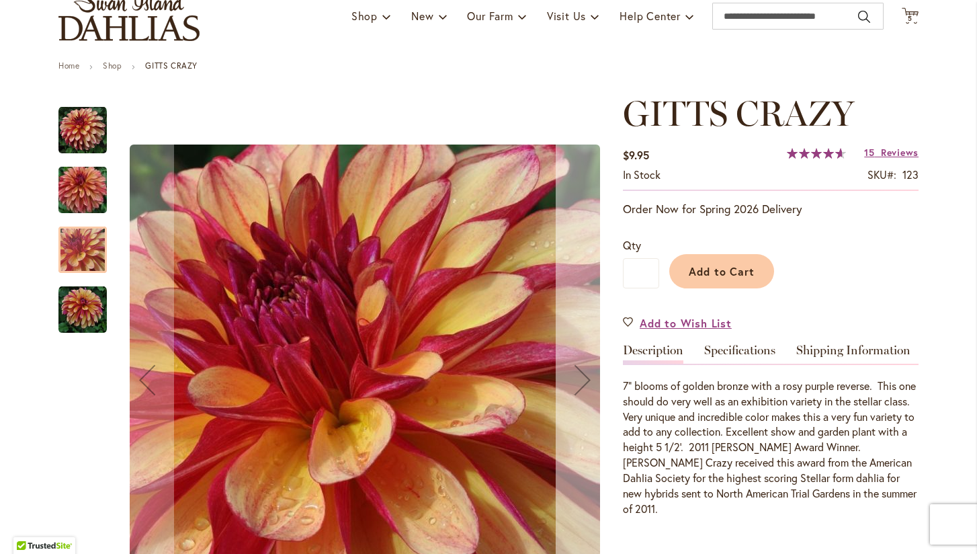
click at [579, 380] on div "Next" at bounding box center [583, 380] width 54 height 54
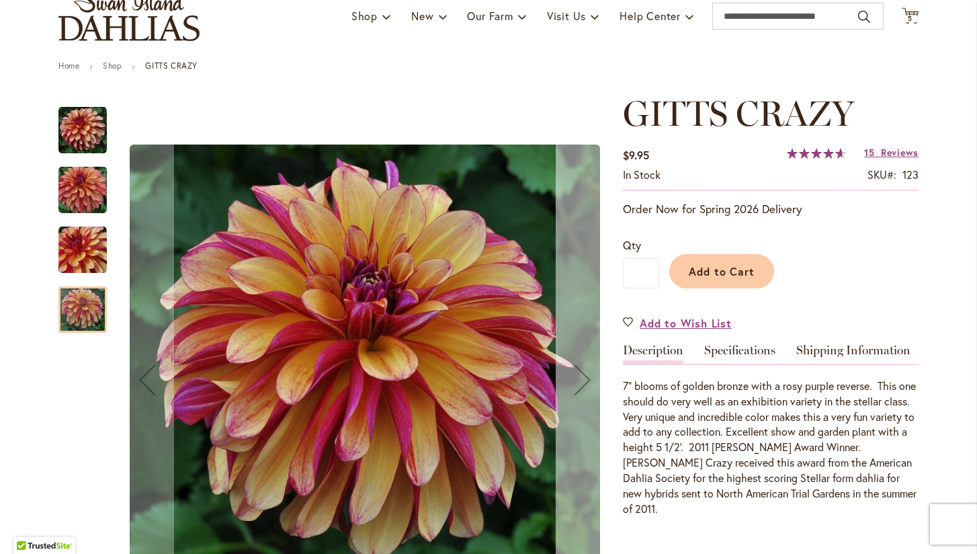
click at [579, 380] on div "Next" at bounding box center [583, 380] width 54 height 54
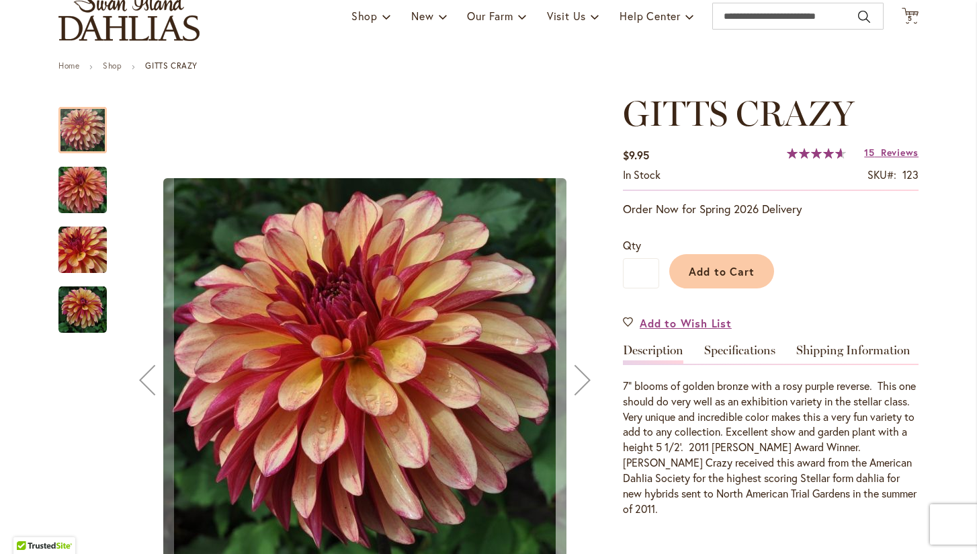
click at [579, 380] on div "Next" at bounding box center [583, 380] width 54 height 54
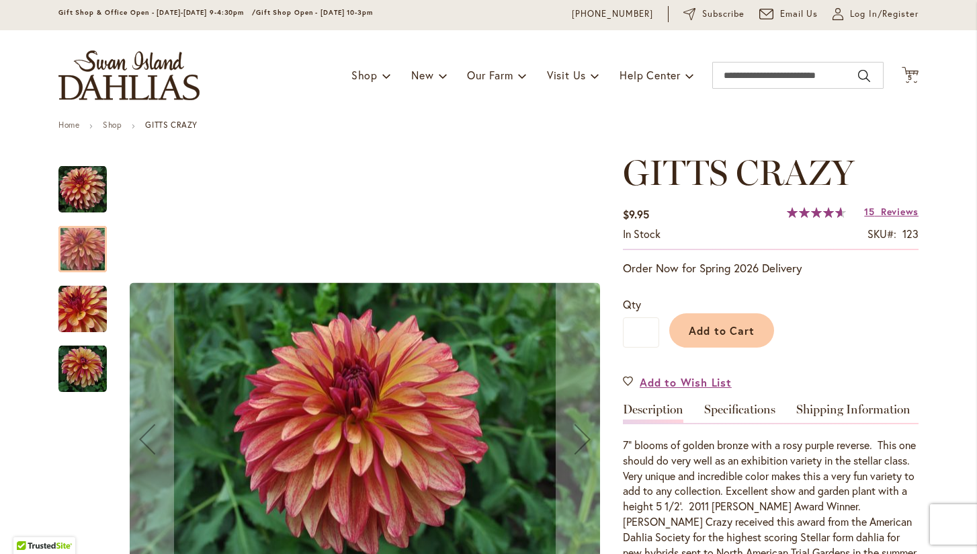
scroll to position [44, 0]
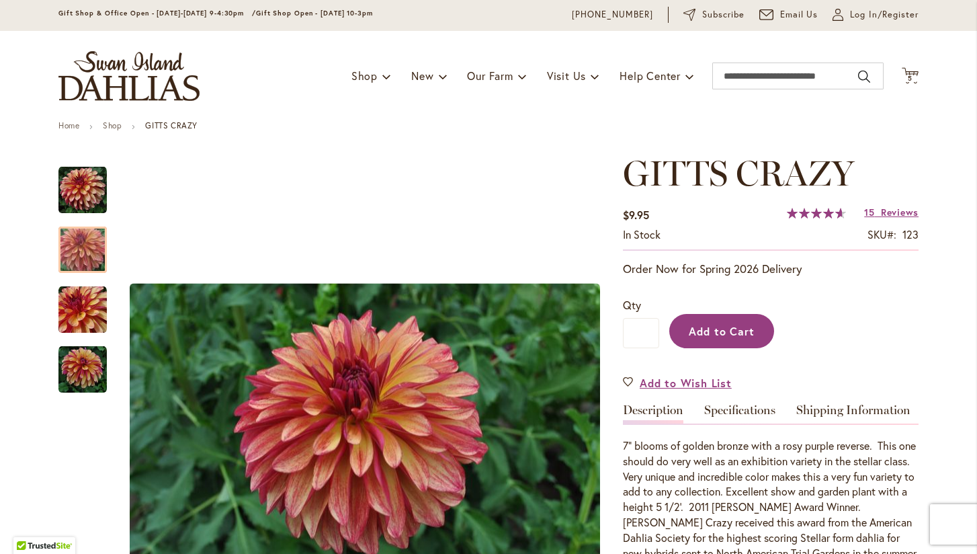
click at [722, 322] on button "Add to Cart" at bounding box center [721, 331] width 105 height 34
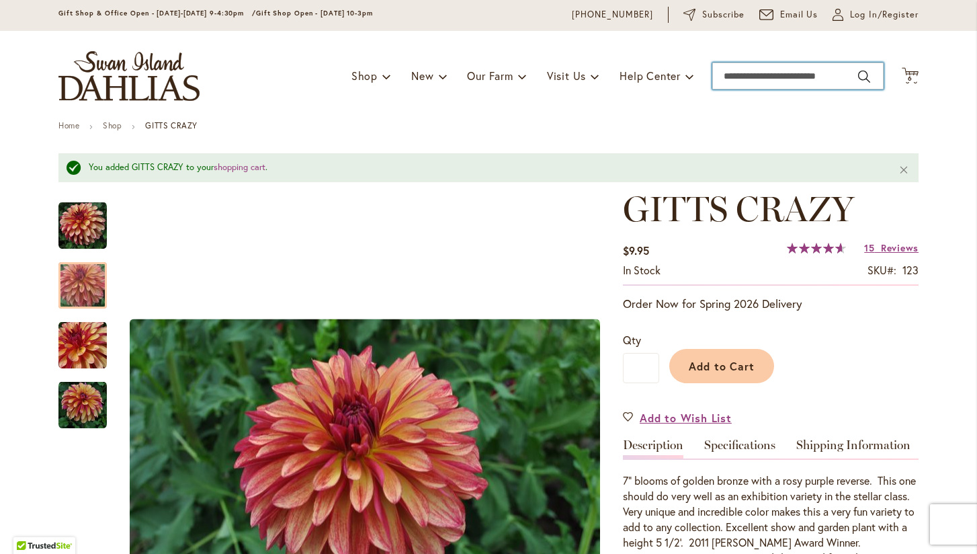
click at [847, 74] on input "Search" at bounding box center [797, 76] width 171 height 27
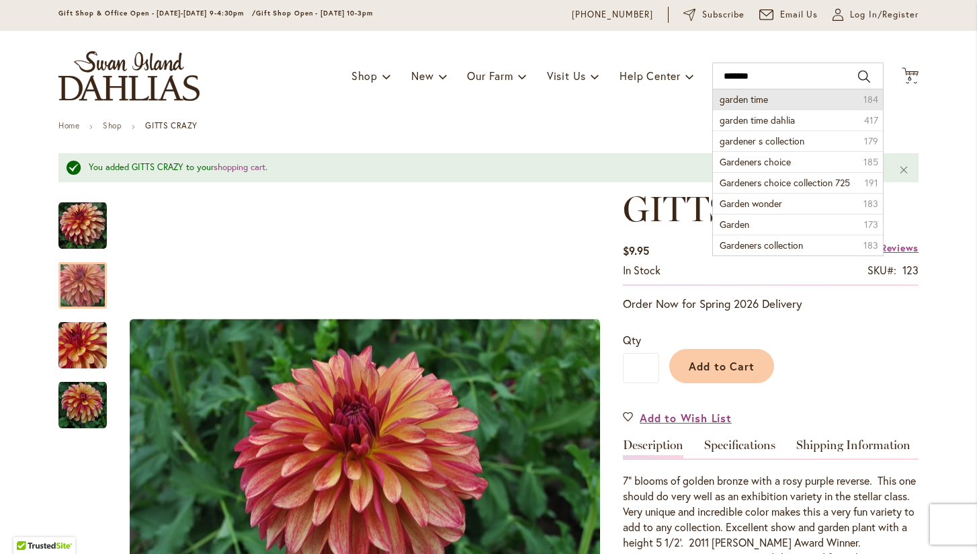
click at [827, 103] on li "garden time 184" at bounding box center [798, 99] width 170 height 20
type input "**********"
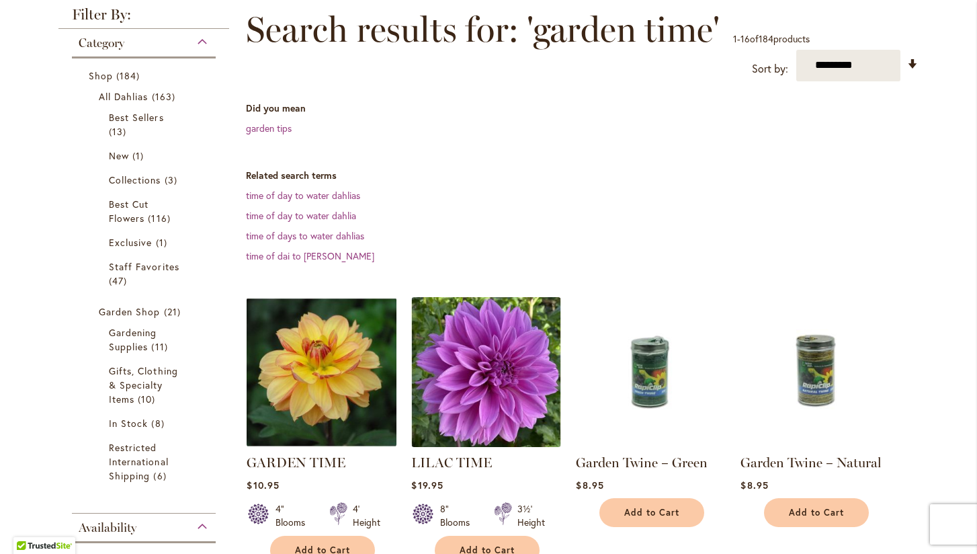
scroll to position [207, 0]
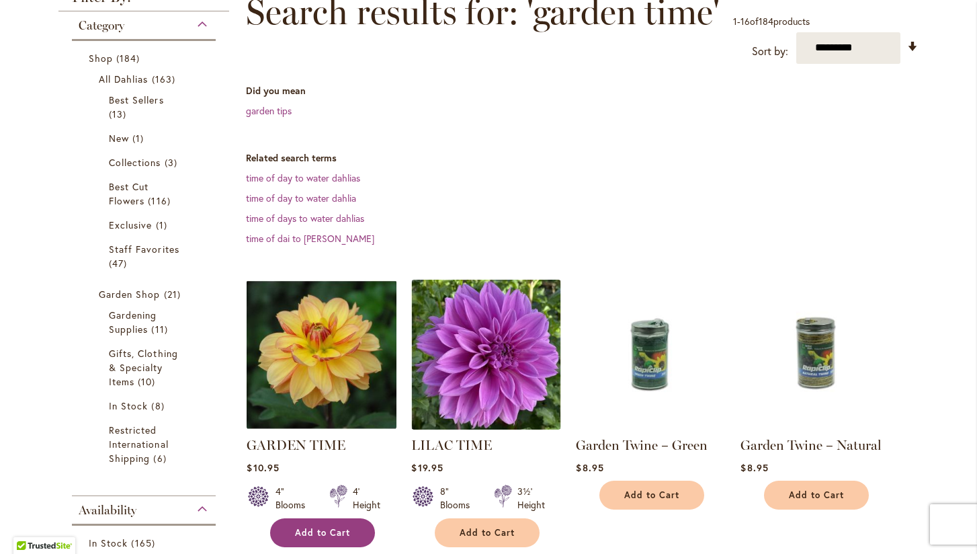
click at [321, 527] on span "Add to Cart" at bounding box center [322, 532] width 55 height 11
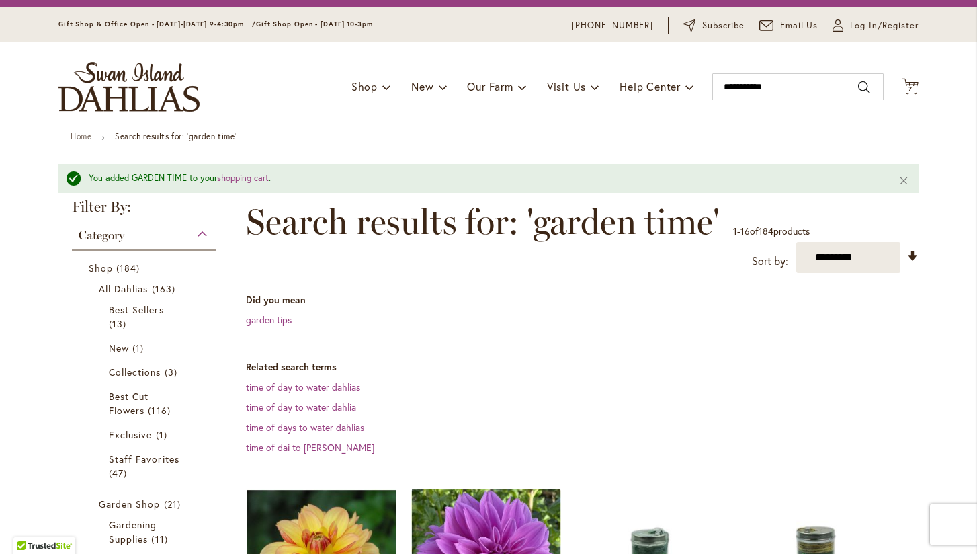
scroll to position [32, 0]
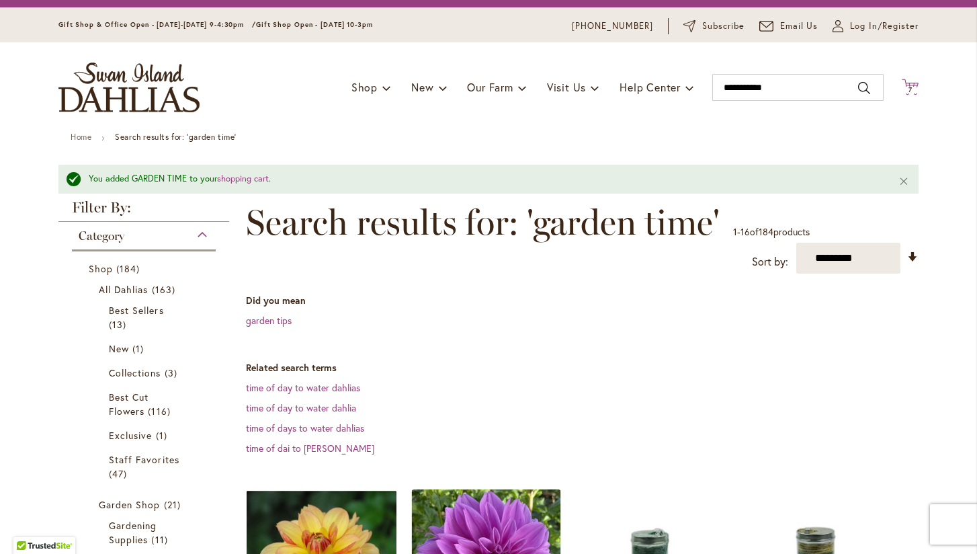
click at [912, 88] on span "7" at bounding box center [911, 89] width 4 height 9
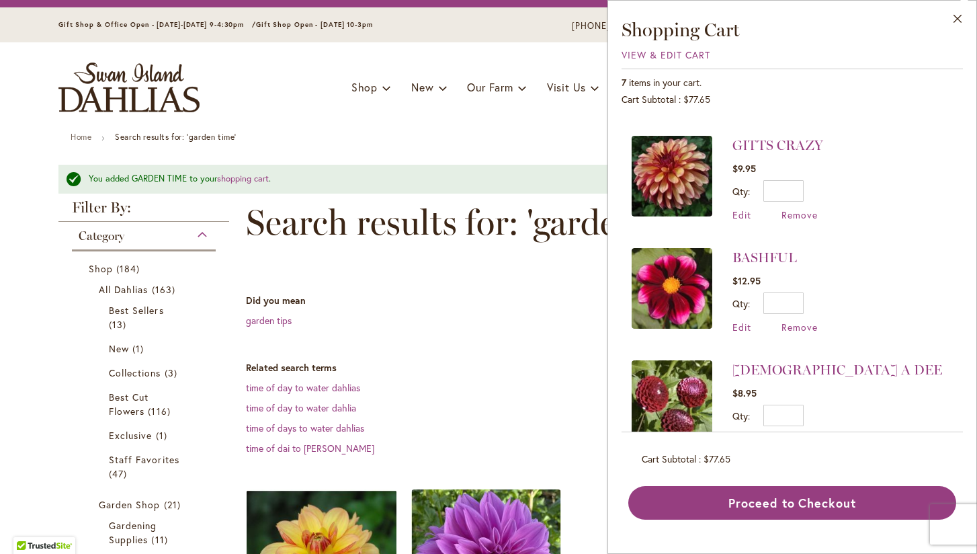
scroll to position [93, 0]
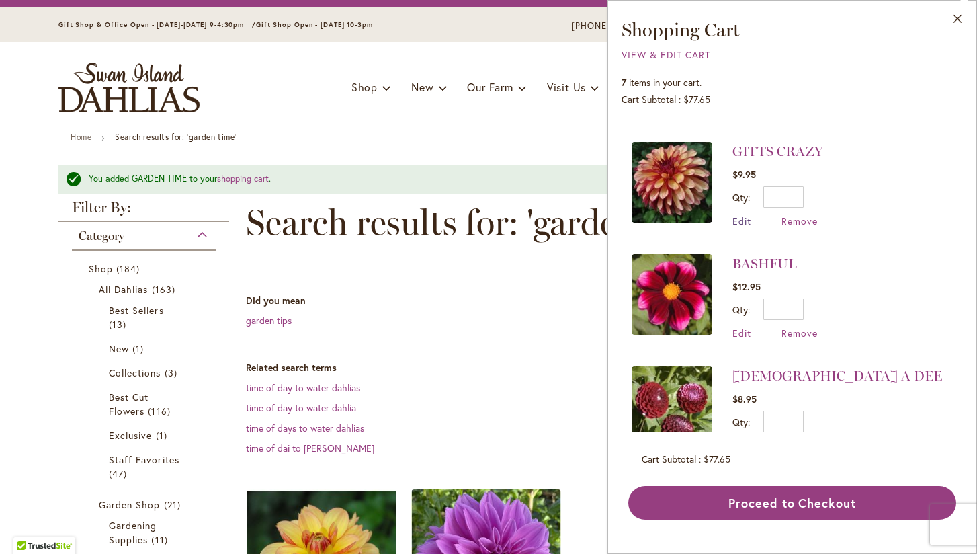
click at [747, 220] on span "Edit" at bounding box center [742, 220] width 19 height 13
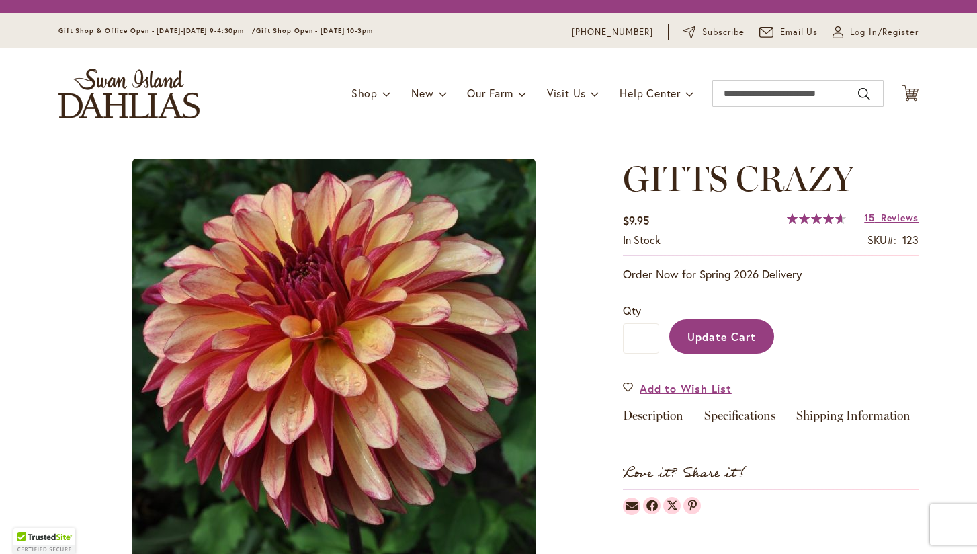
type input "*"
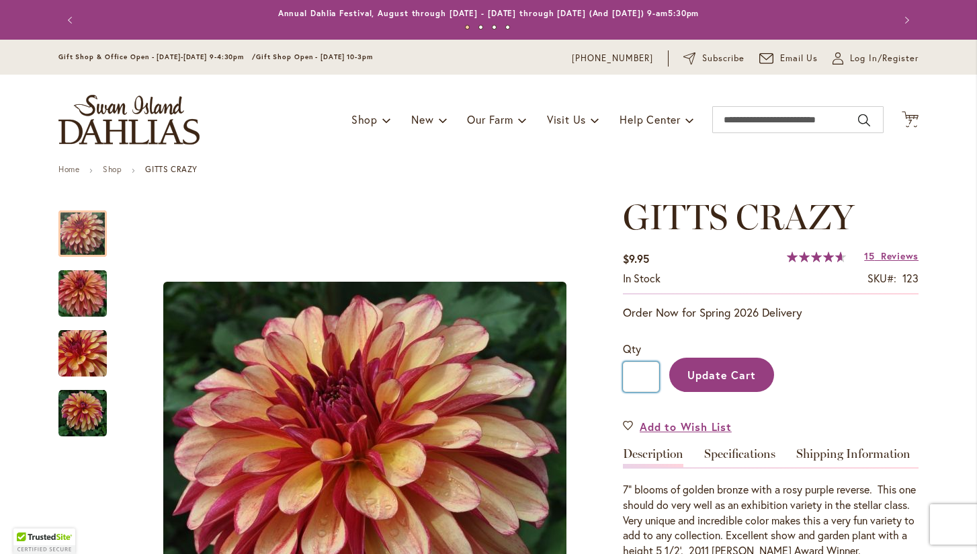
click at [646, 376] on input "*" at bounding box center [641, 377] width 36 height 30
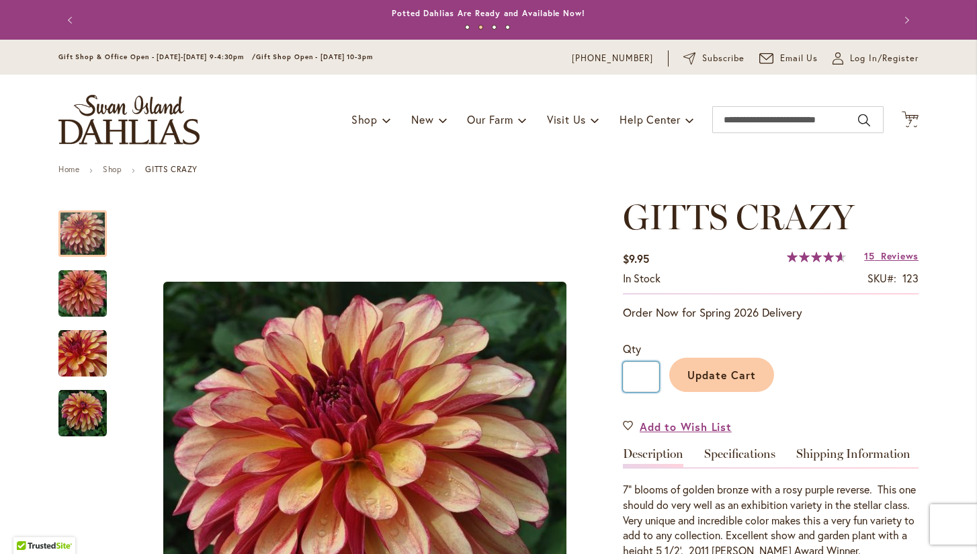
type input "*"
click at [714, 375] on span "Update Cart" at bounding box center [722, 375] width 69 height 14
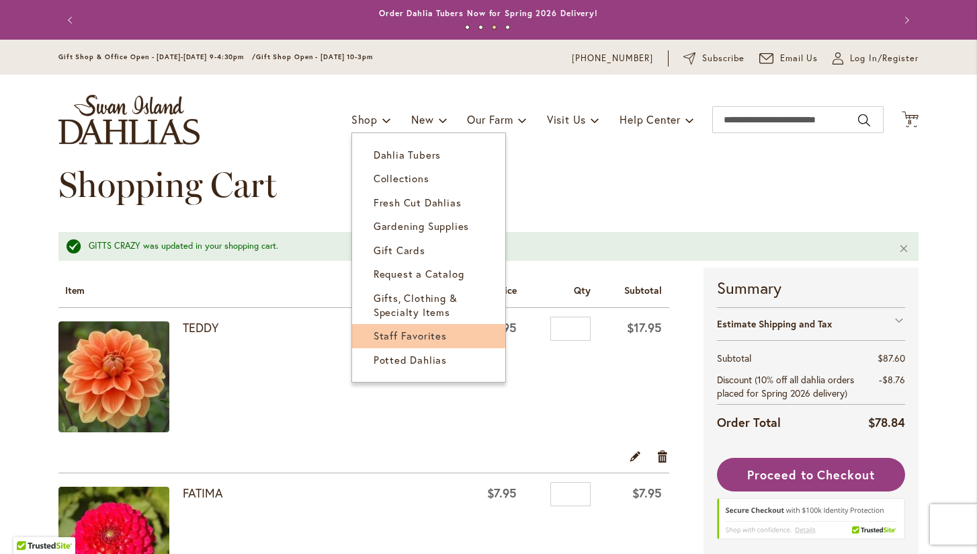
click at [389, 336] on span "Staff Favorites" at bounding box center [410, 335] width 73 height 13
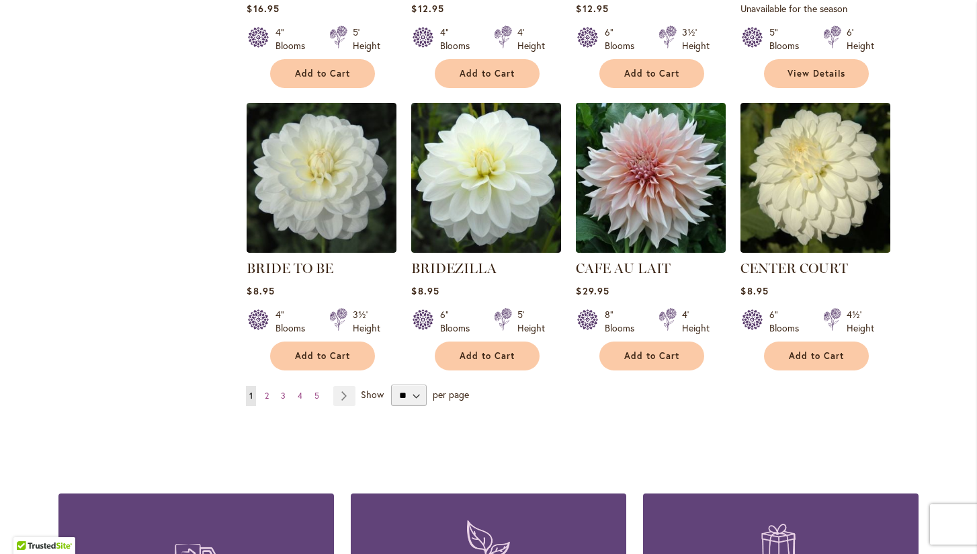
scroll to position [1052, 0]
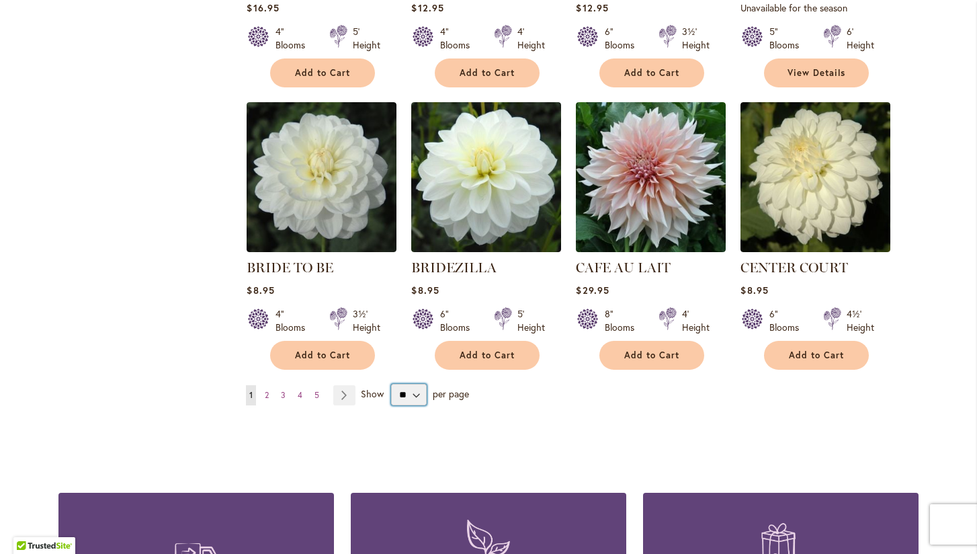
select select "**"
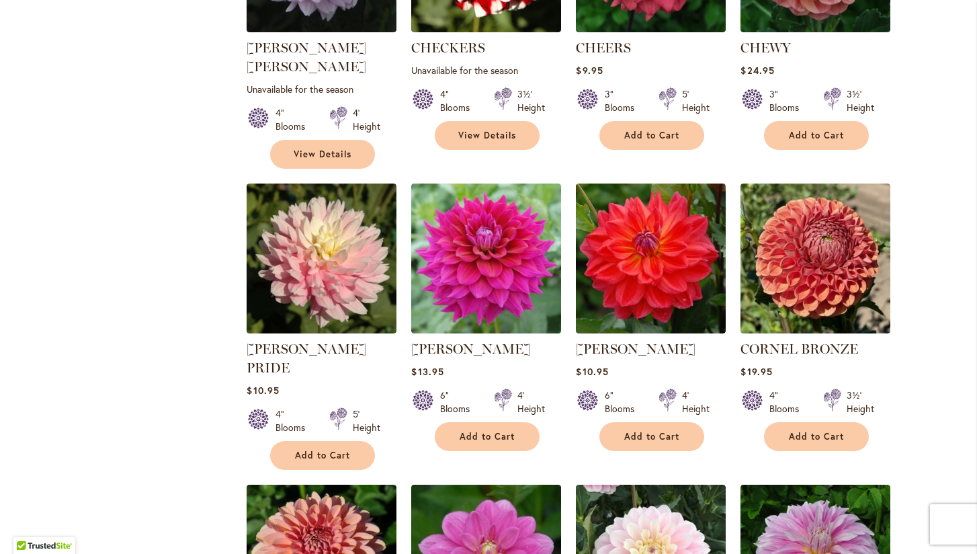
scroll to position [1554, 0]
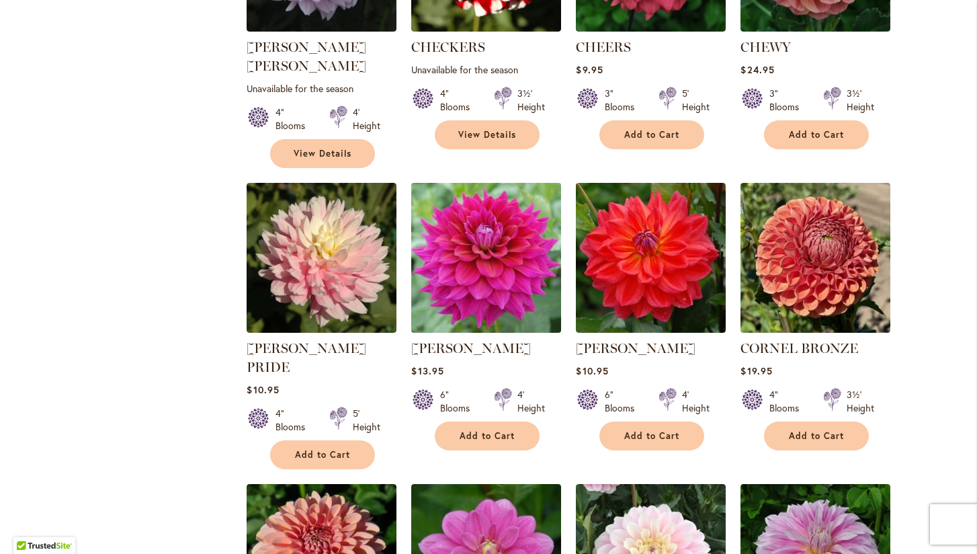
click at [464, 268] on img at bounding box center [486, 257] width 157 height 157
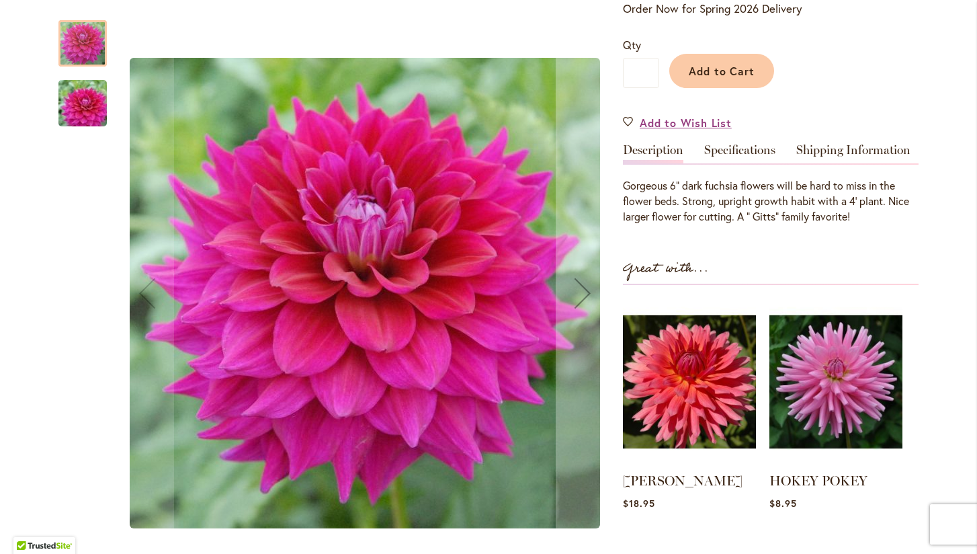
scroll to position [305, 0]
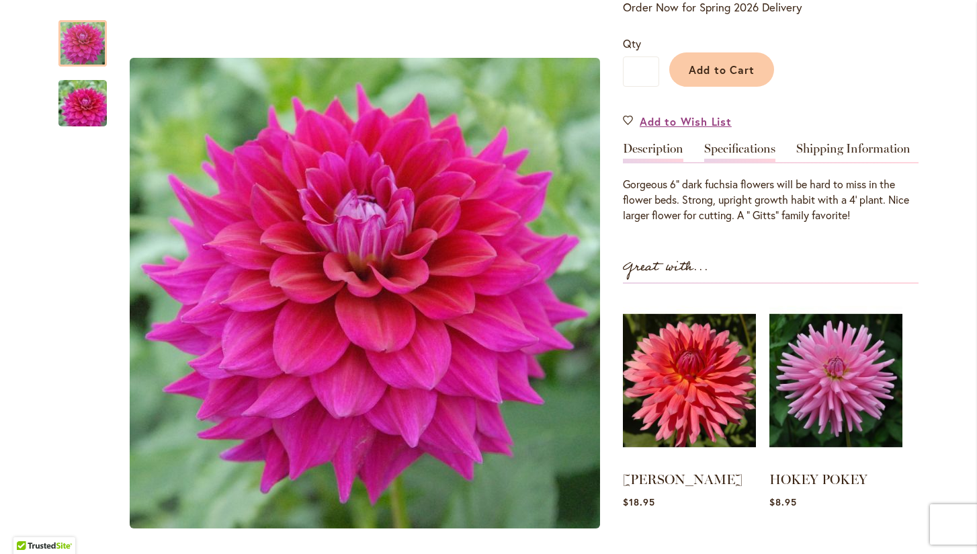
click at [738, 149] on link "Specifications" at bounding box center [739, 151] width 71 height 19
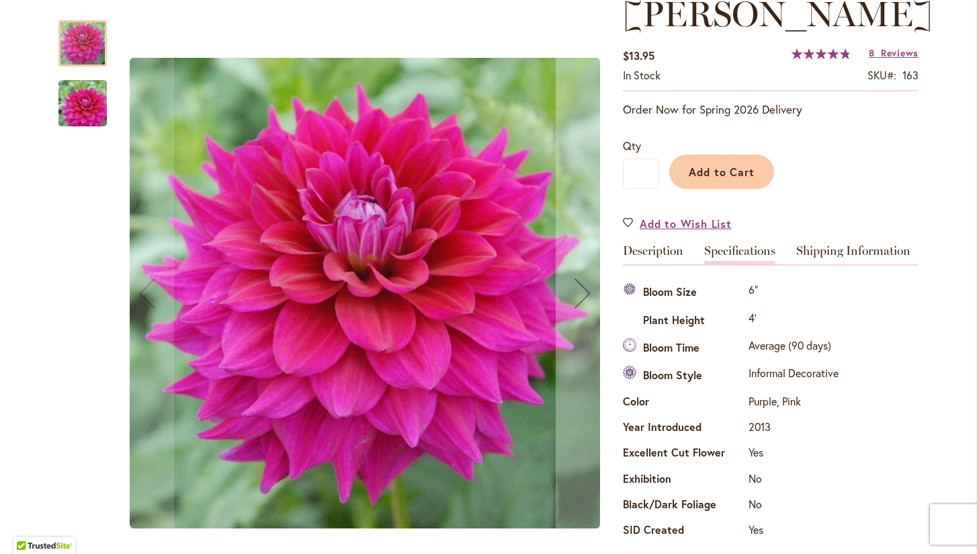
scroll to position [201, 0]
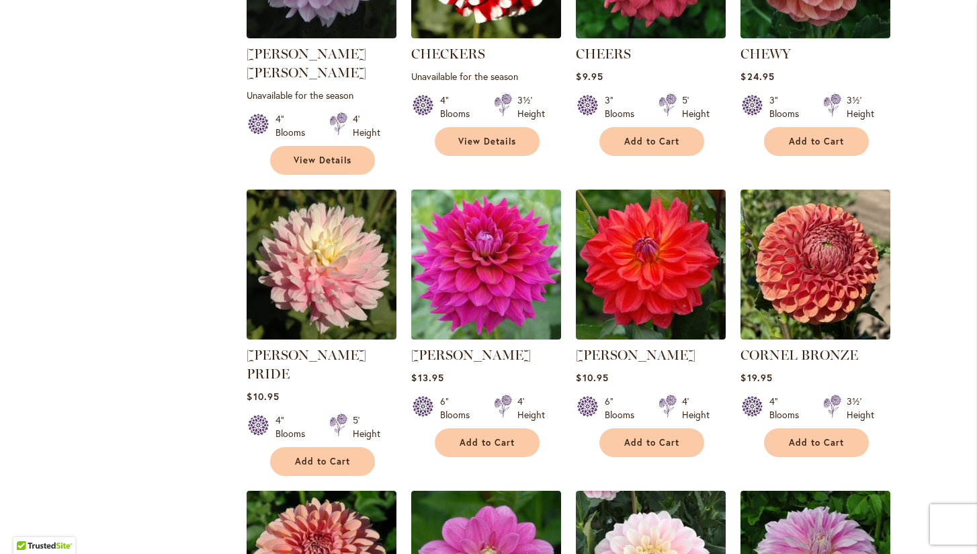
scroll to position [1550, 0]
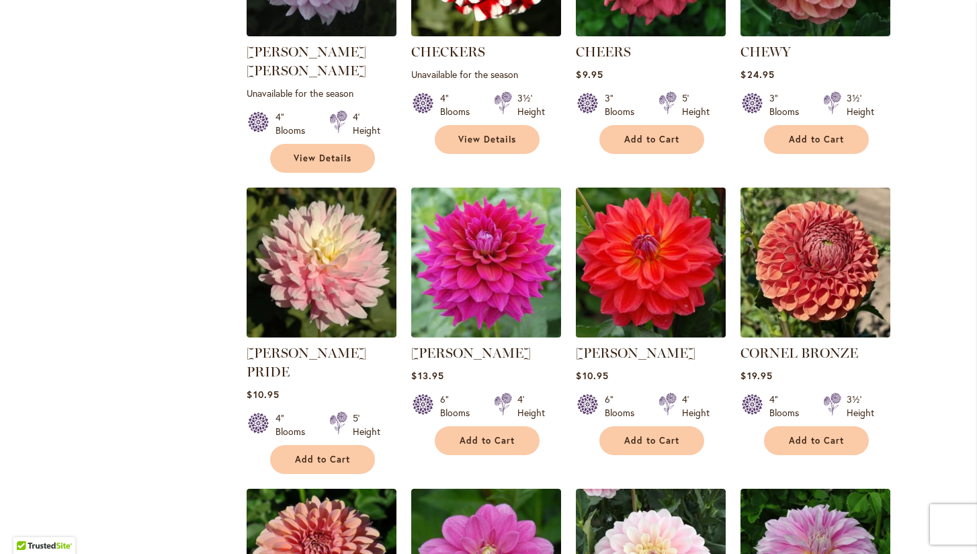
click at [645, 245] on img at bounding box center [651, 261] width 157 height 157
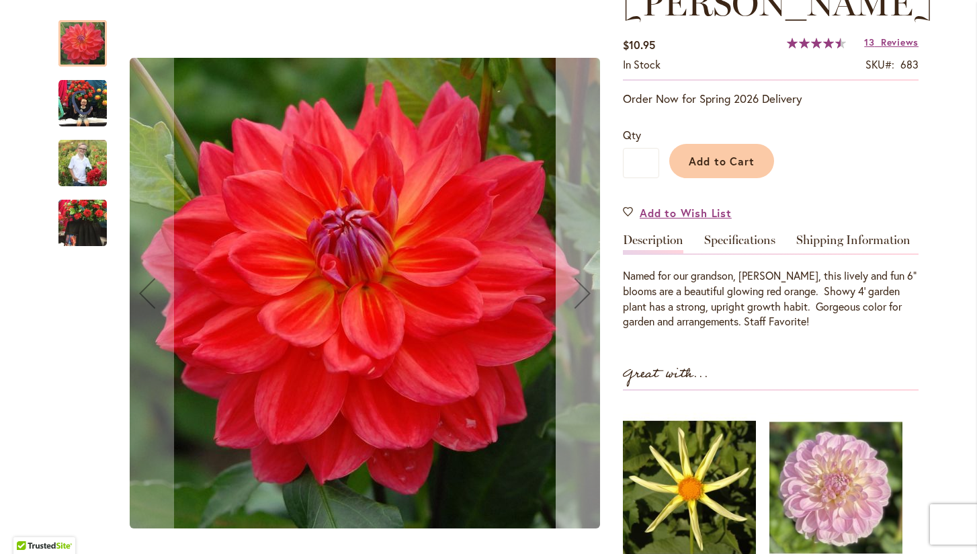
scroll to position [215, 0]
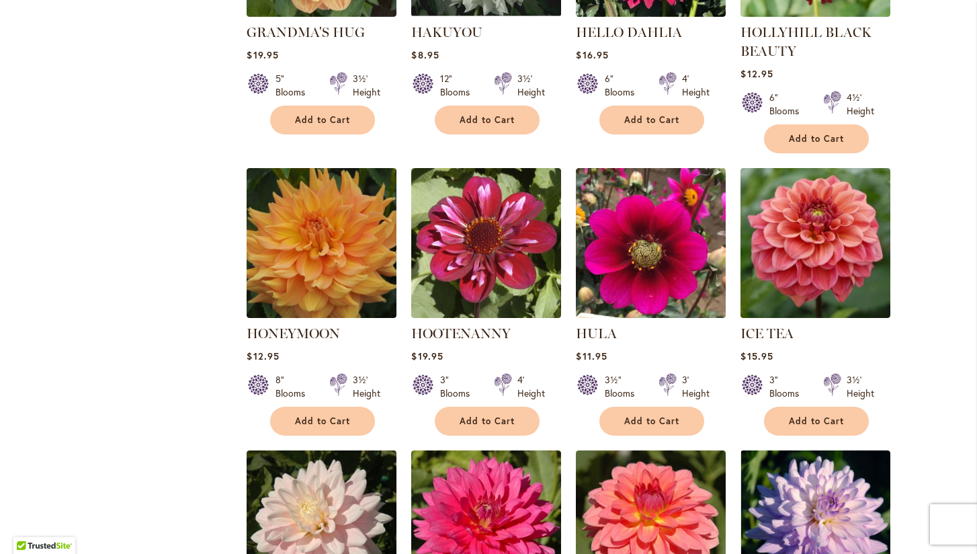
scroll to position [3908, 0]
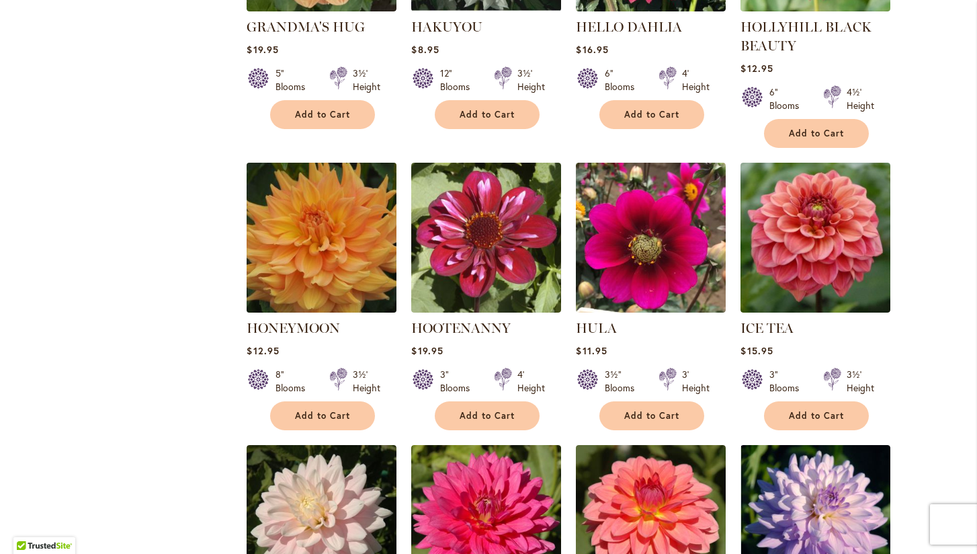
click at [326, 188] on img at bounding box center [321, 237] width 157 height 157
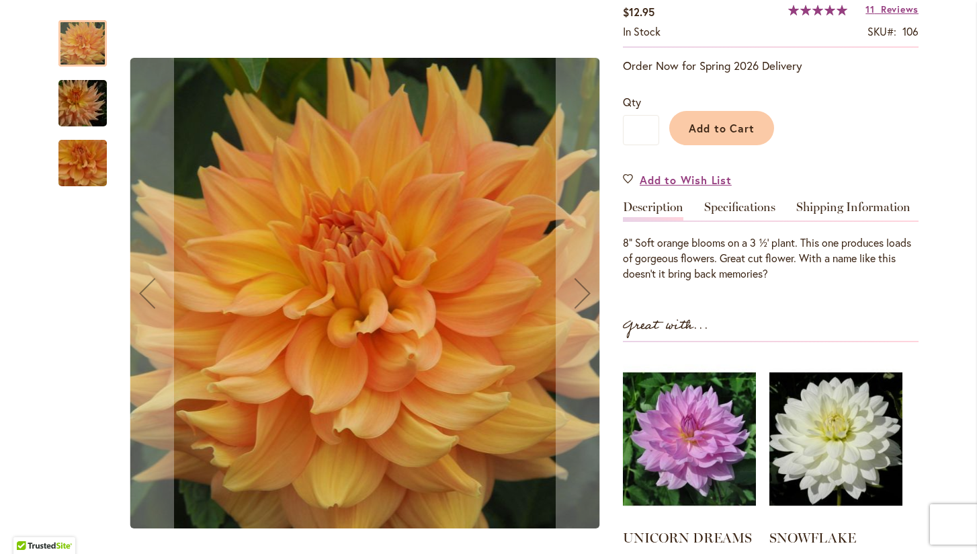
scroll to position [249, 0]
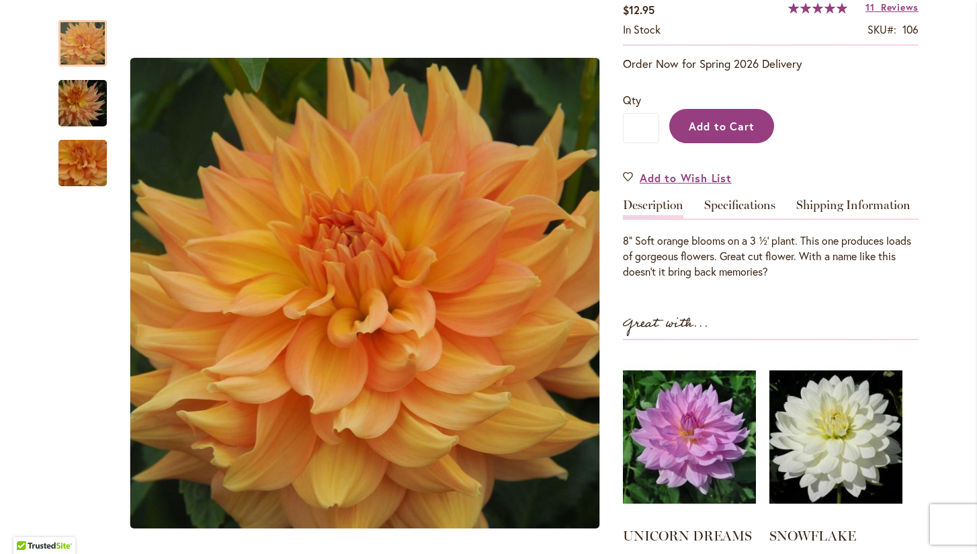
click at [711, 126] on span "Add to Cart" at bounding box center [722, 126] width 67 height 14
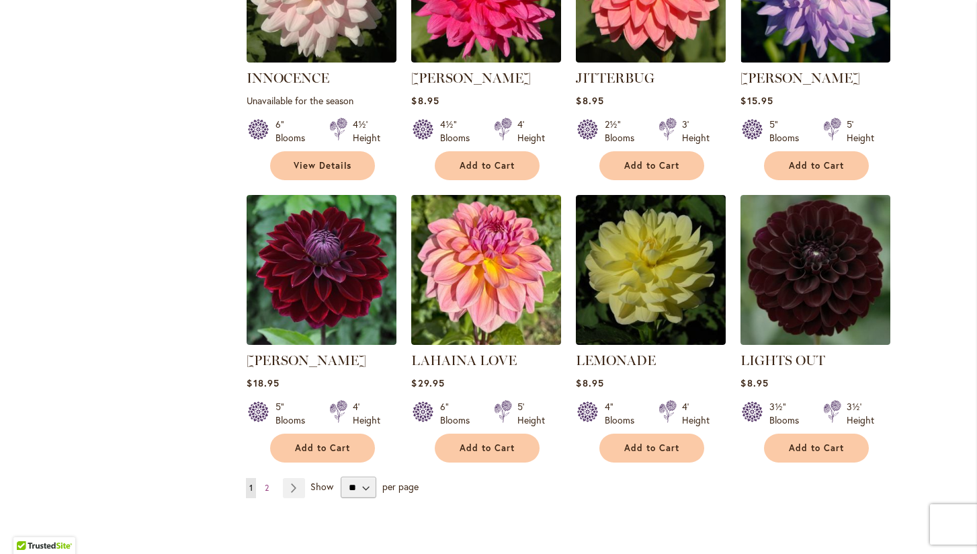
scroll to position [4442, 0]
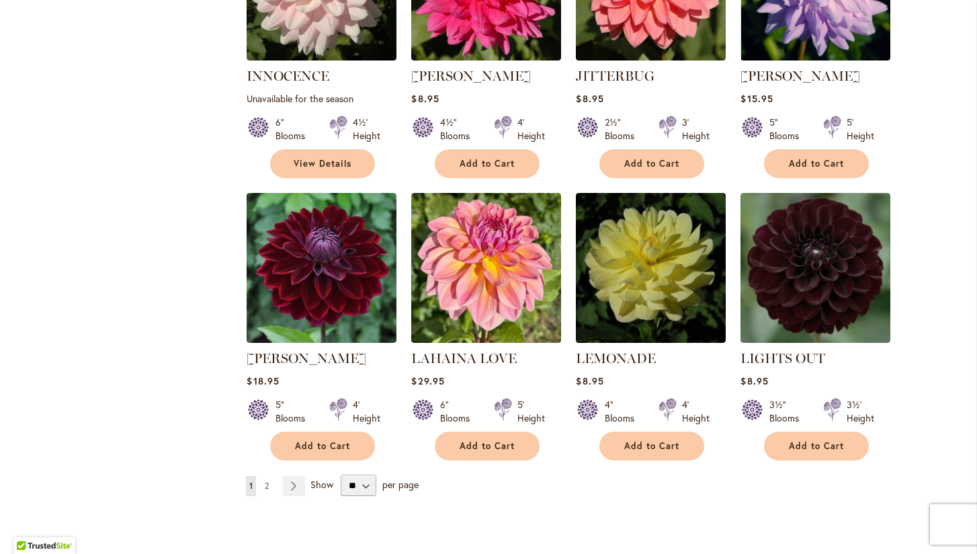
click at [272, 476] on link "Page 2" at bounding box center [266, 486] width 11 height 20
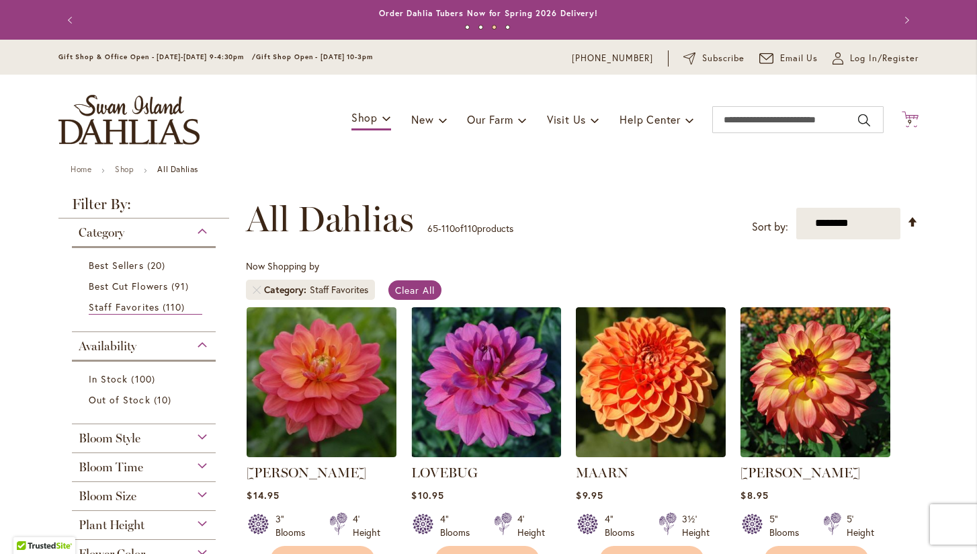
click at [915, 119] on span "9 9 items" at bounding box center [910, 122] width 13 height 7
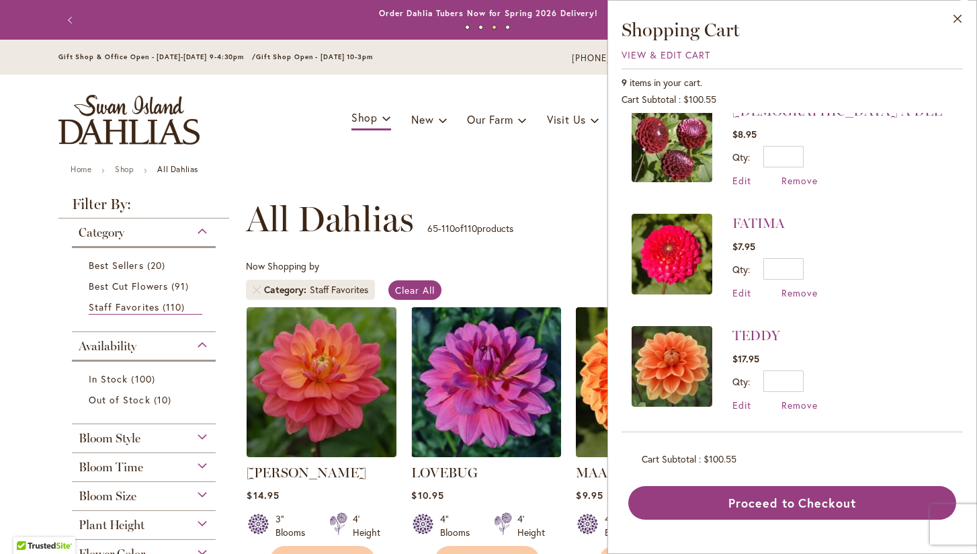
scroll to position [469, 0]
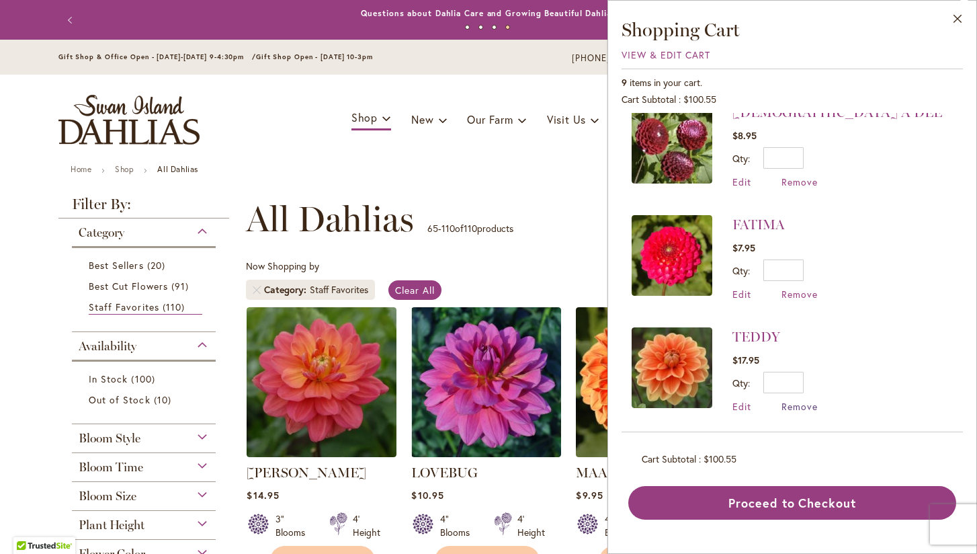
click at [802, 403] on span "Remove" at bounding box center [800, 406] width 36 height 13
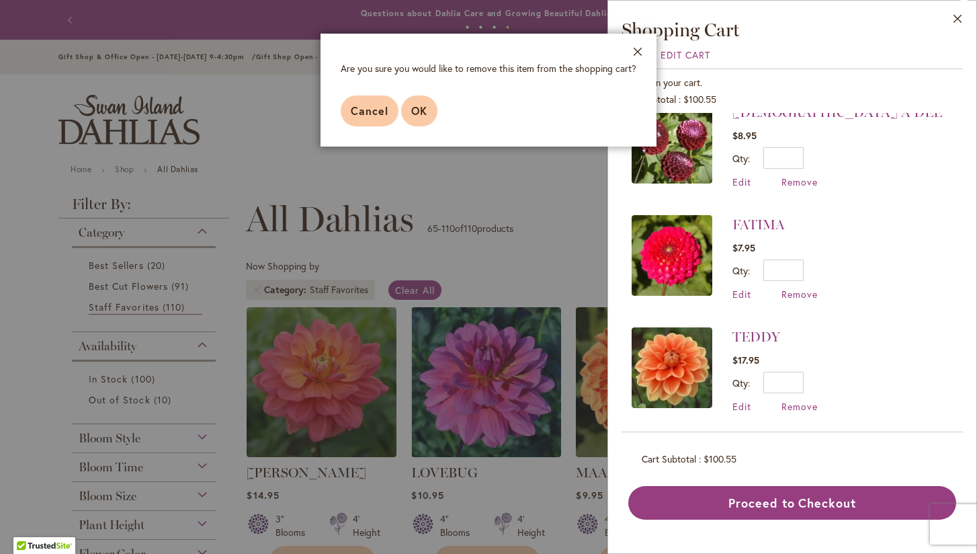
click at [422, 109] on span "OK" at bounding box center [419, 110] width 16 height 14
